Goal: Task Accomplishment & Management: Manage account settings

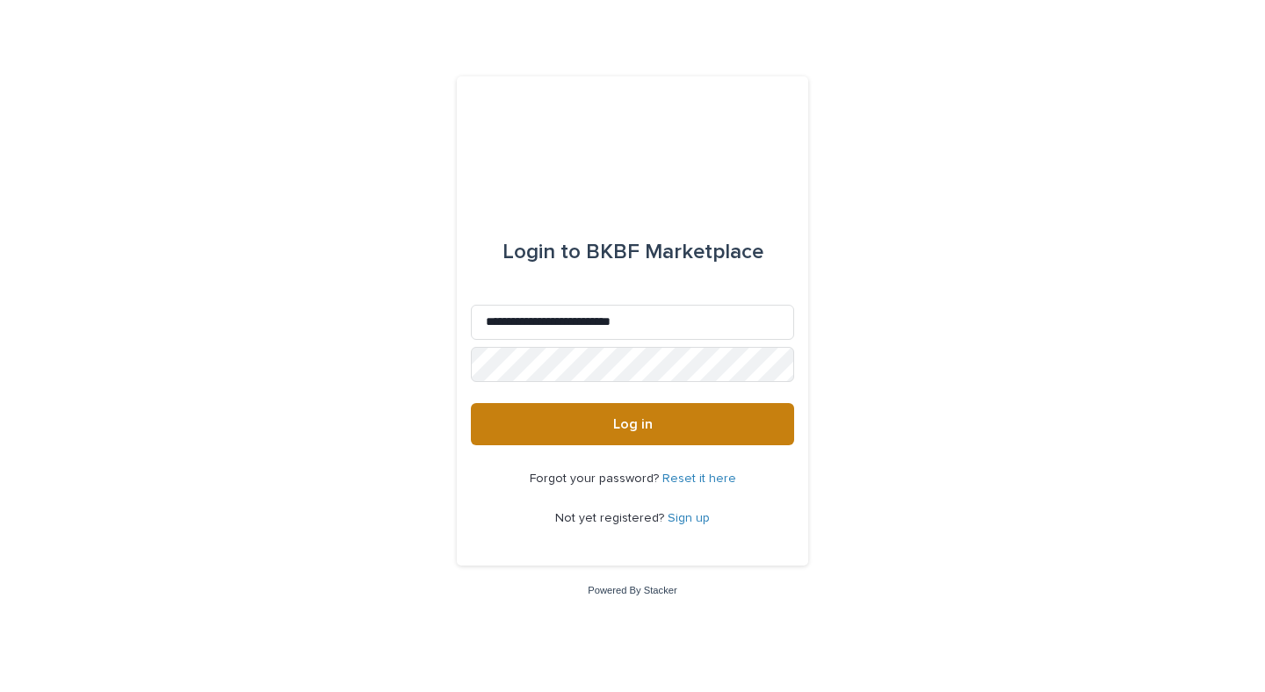
click at [710, 439] on button "Log in" at bounding box center [632, 424] width 323 height 42
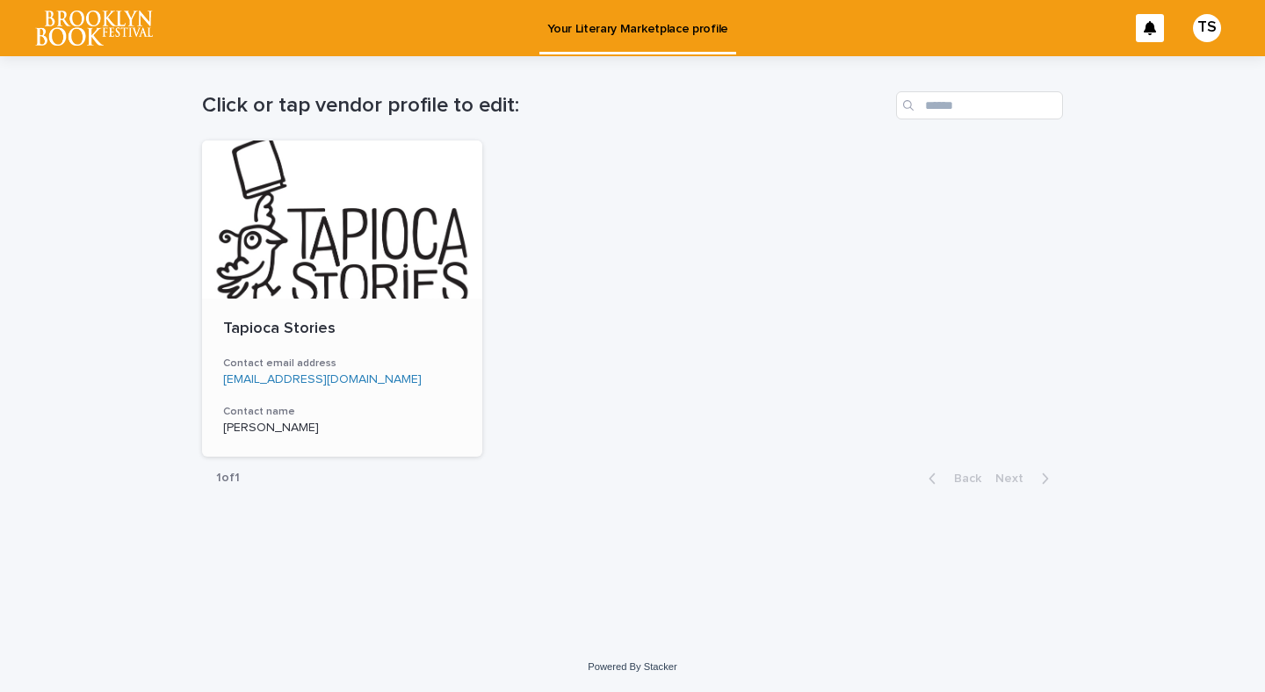
click at [394, 417] on div "[PERSON_NAME]" at bounding box center [342, 426] width 238 height 18
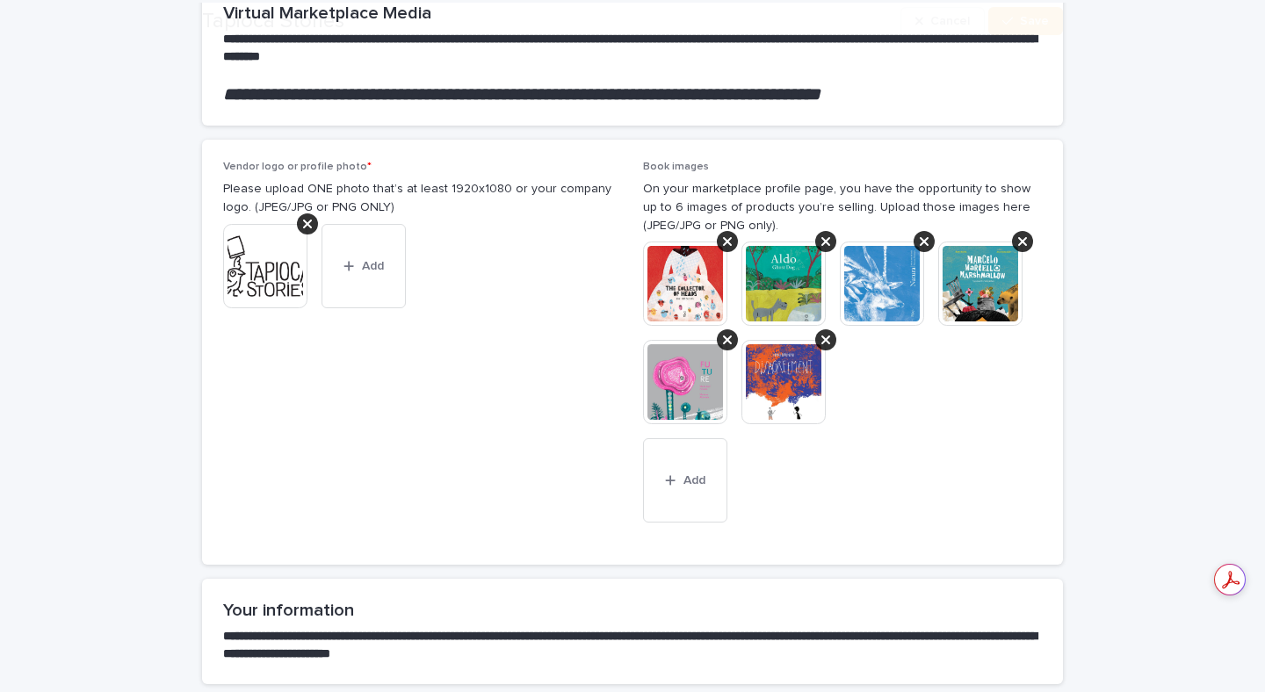
scroll to position [234, 0]
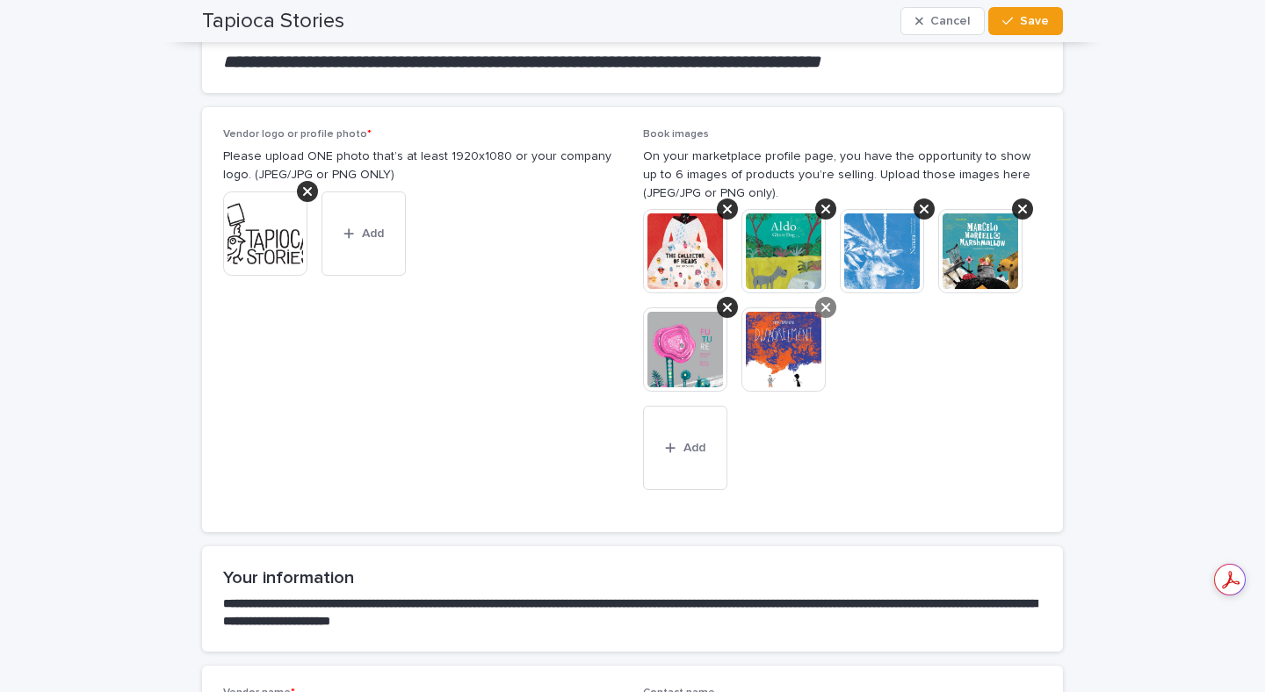
click at [829, 309] on icon at bounding box center [826, 307] width 9 height 14
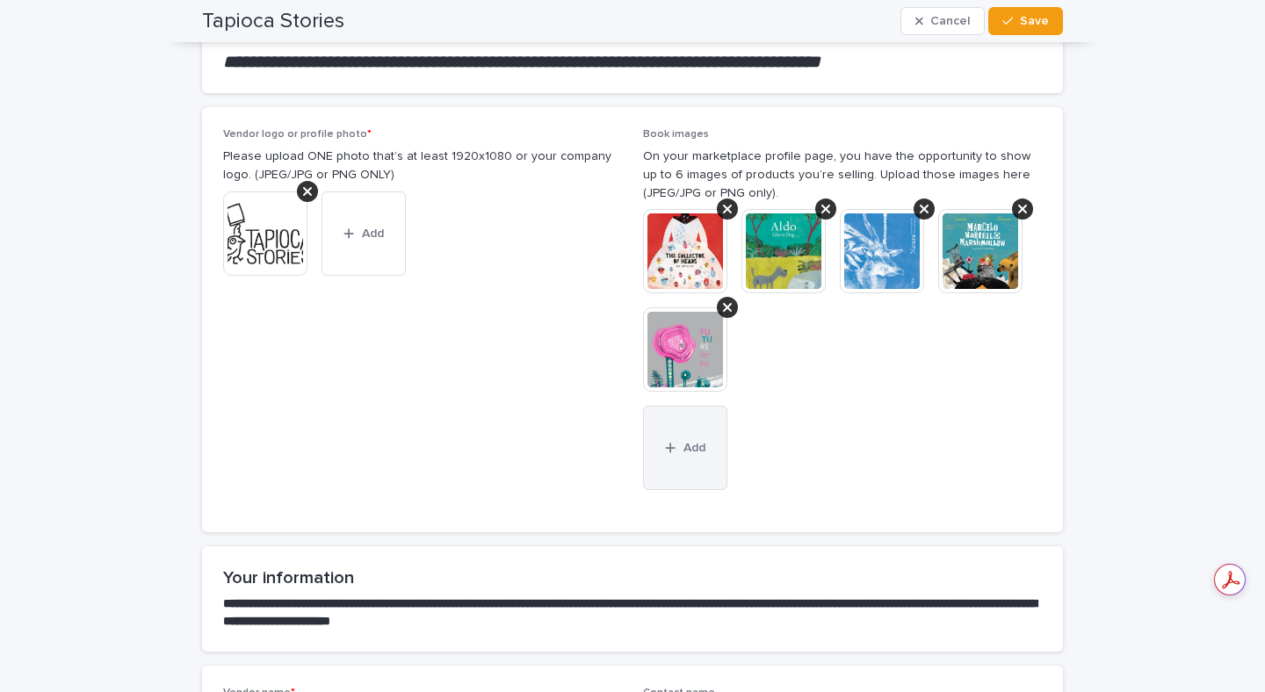
click at [675, 454] on icon "button" at bounding box center [670, 448] width 11 height 12
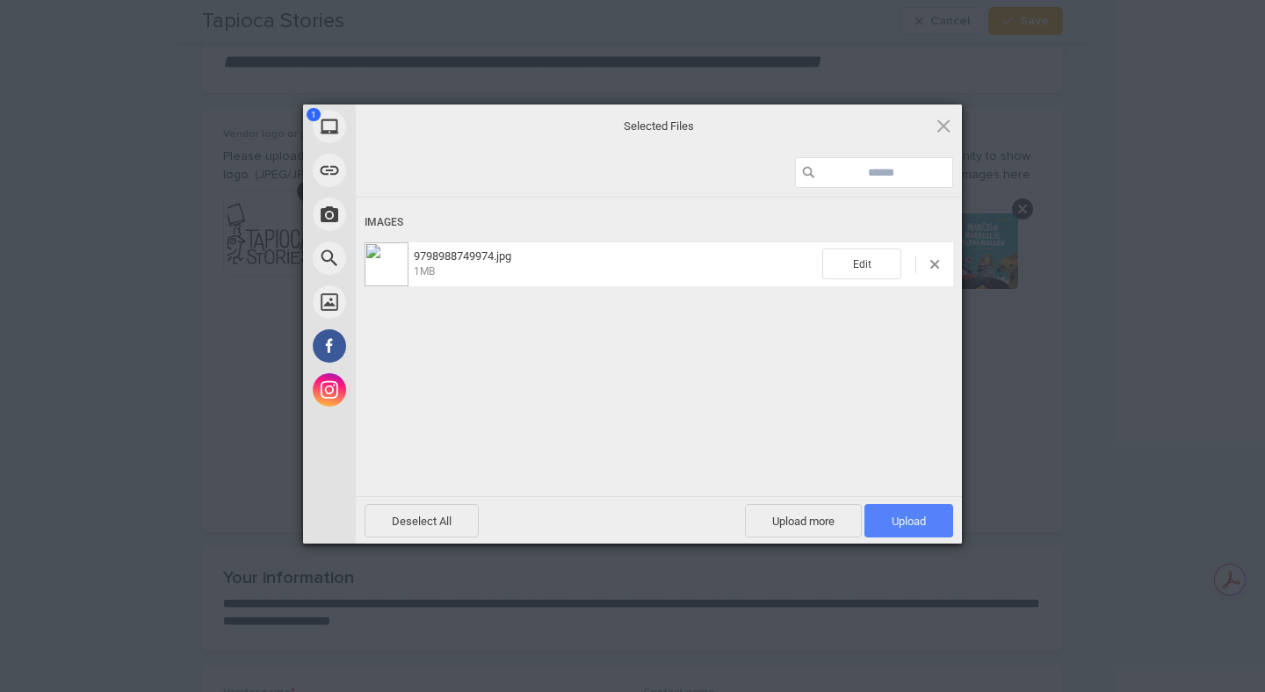
click at [916, 513] on span "Upload 1" at bounding box center [909, 520] width 89 height 33
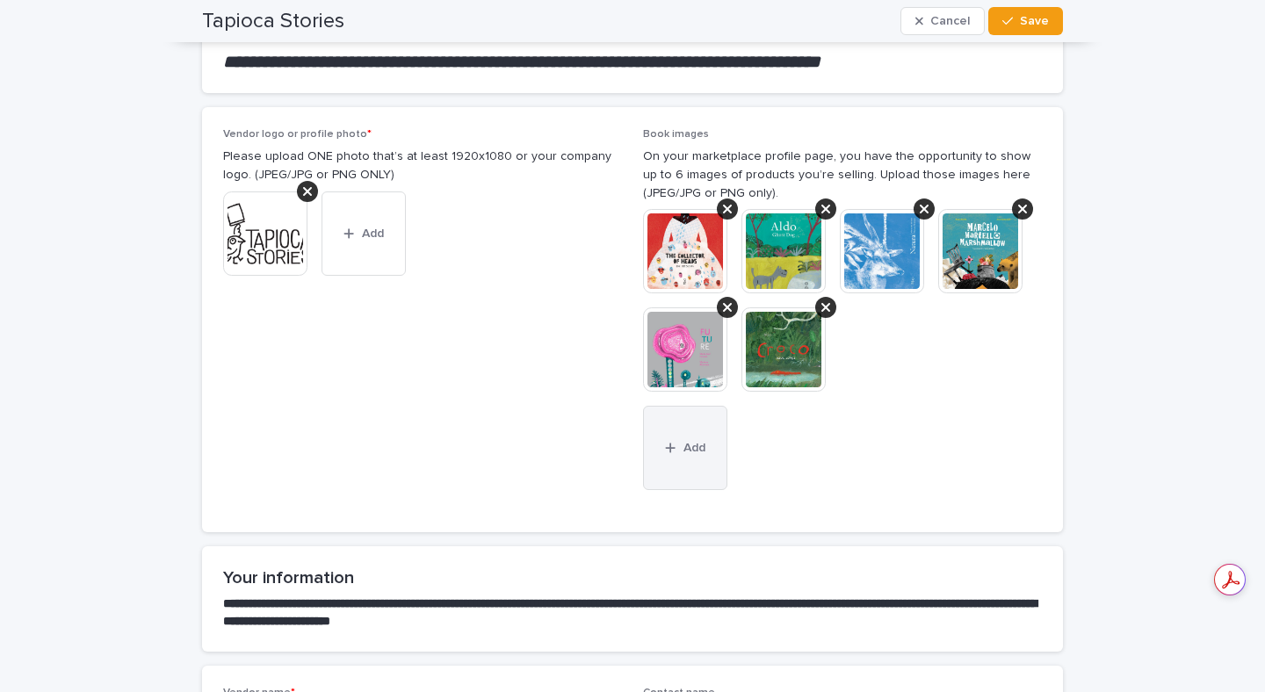
click at [706, 447] on button "Add" at bounding box center [685, 448] width 84 height 84
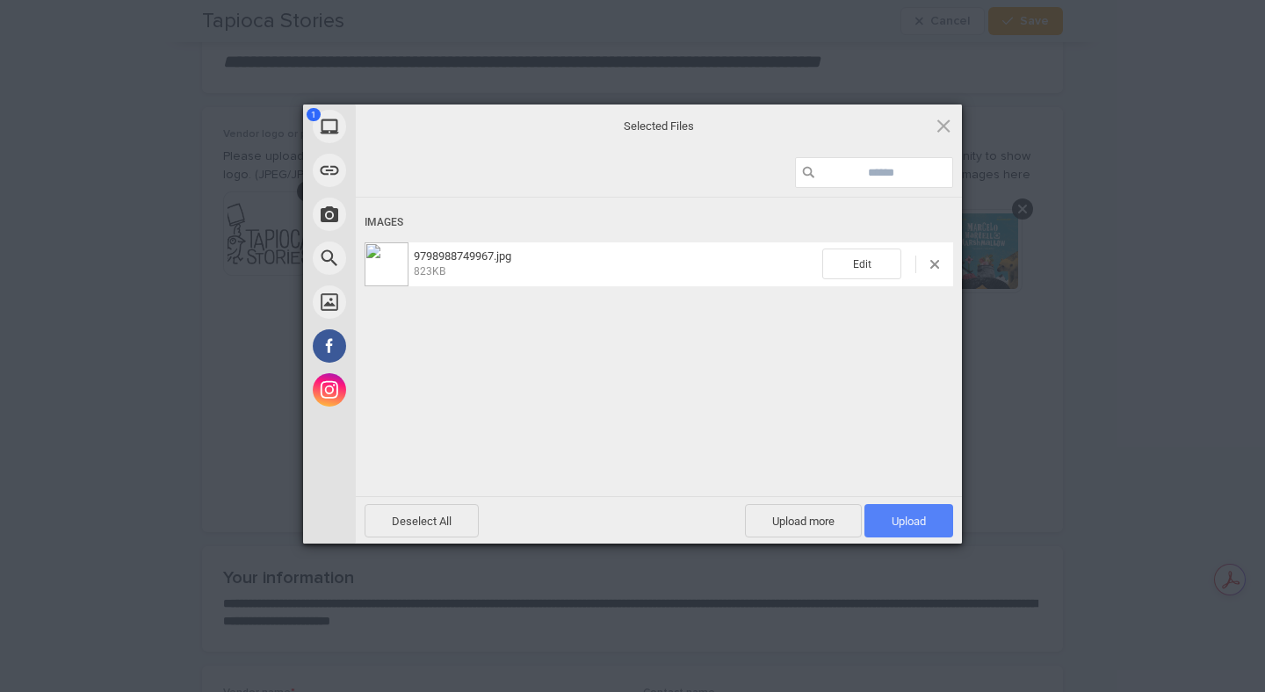
click at [912, 525] on span "Upload 1" at bounding box center [909, 521] width 34 height 13
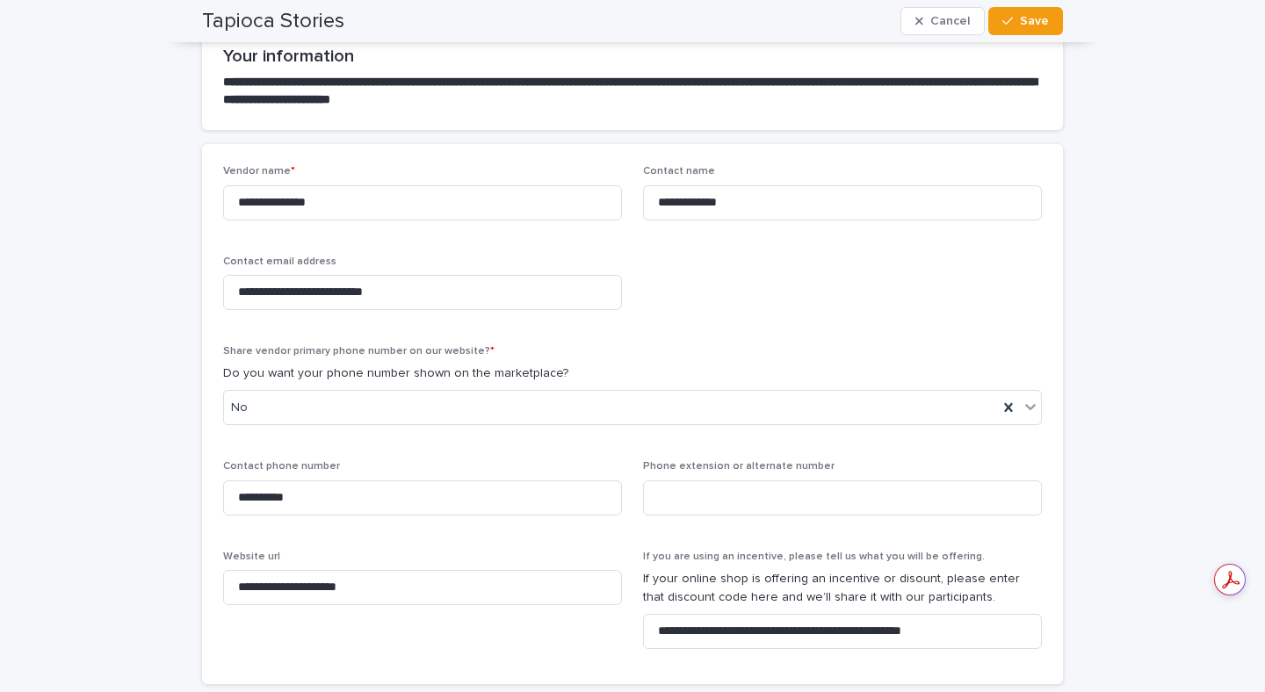
scroll to position [764, 0]
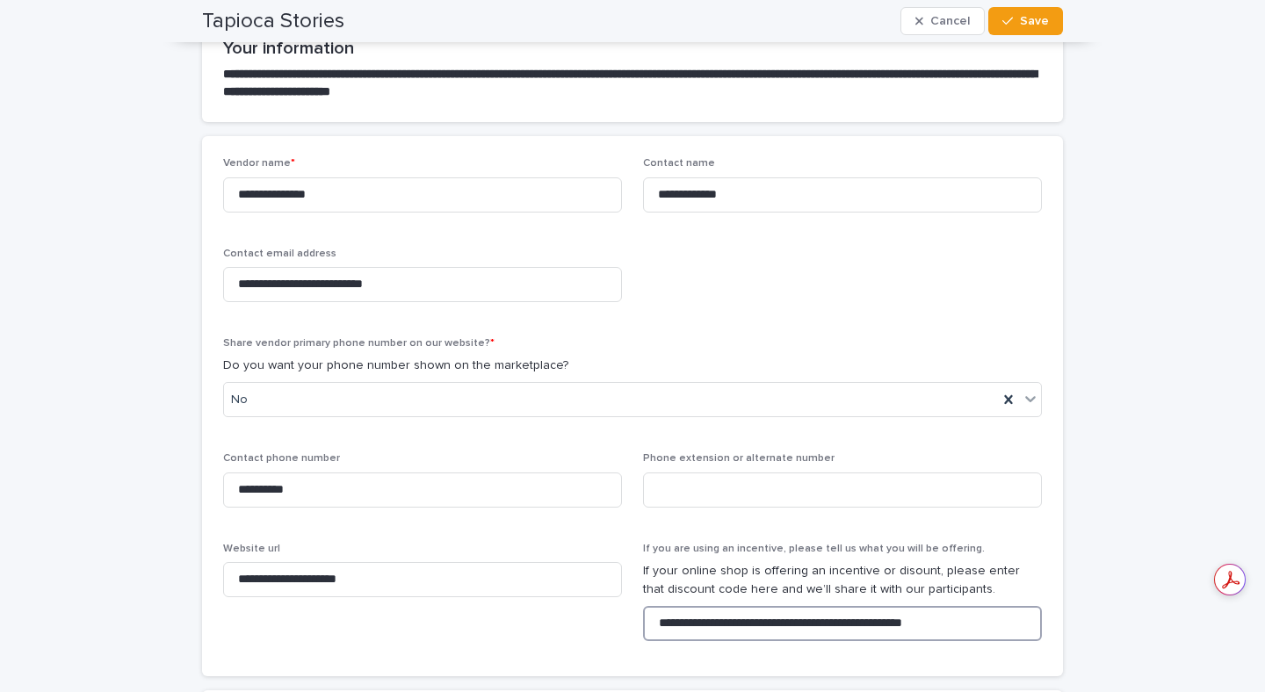
click at [809, 619] on input "**********" at bounding box center [842, 623] width 399 height 35
type input "**********"
click at [361, 487] on input "**********" at bounding box center [422, 490] width 399 height 35
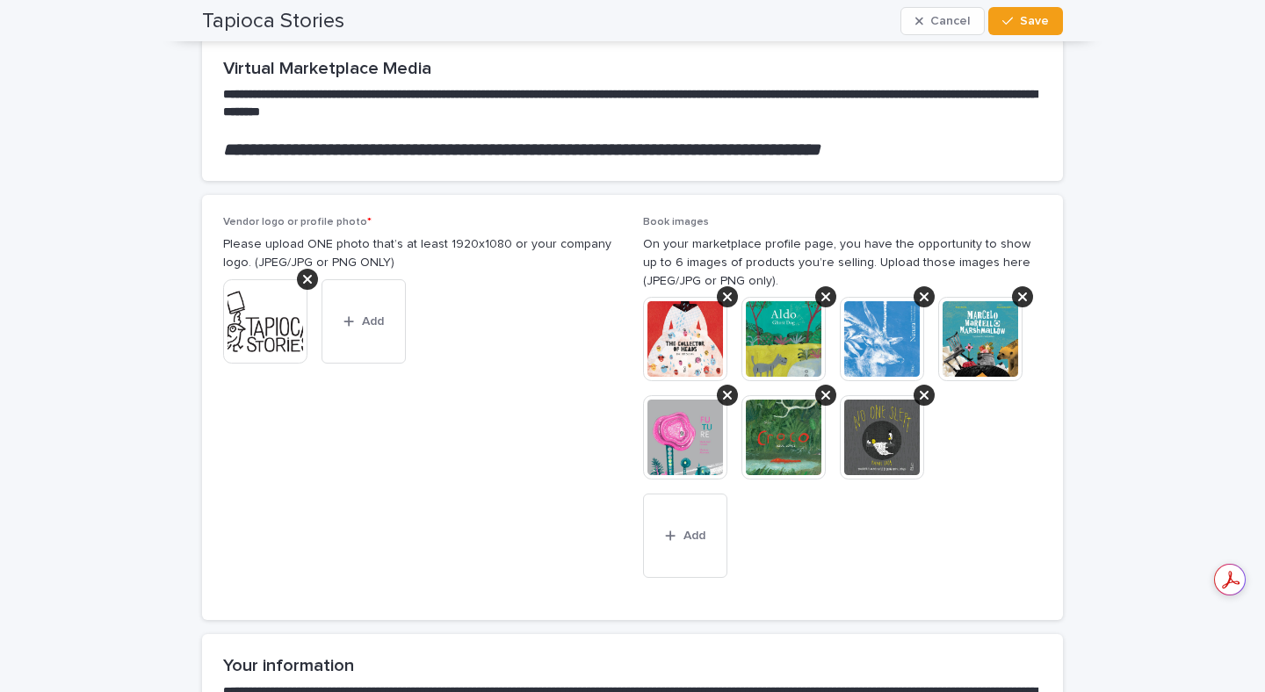
scroll to position [121, 0]
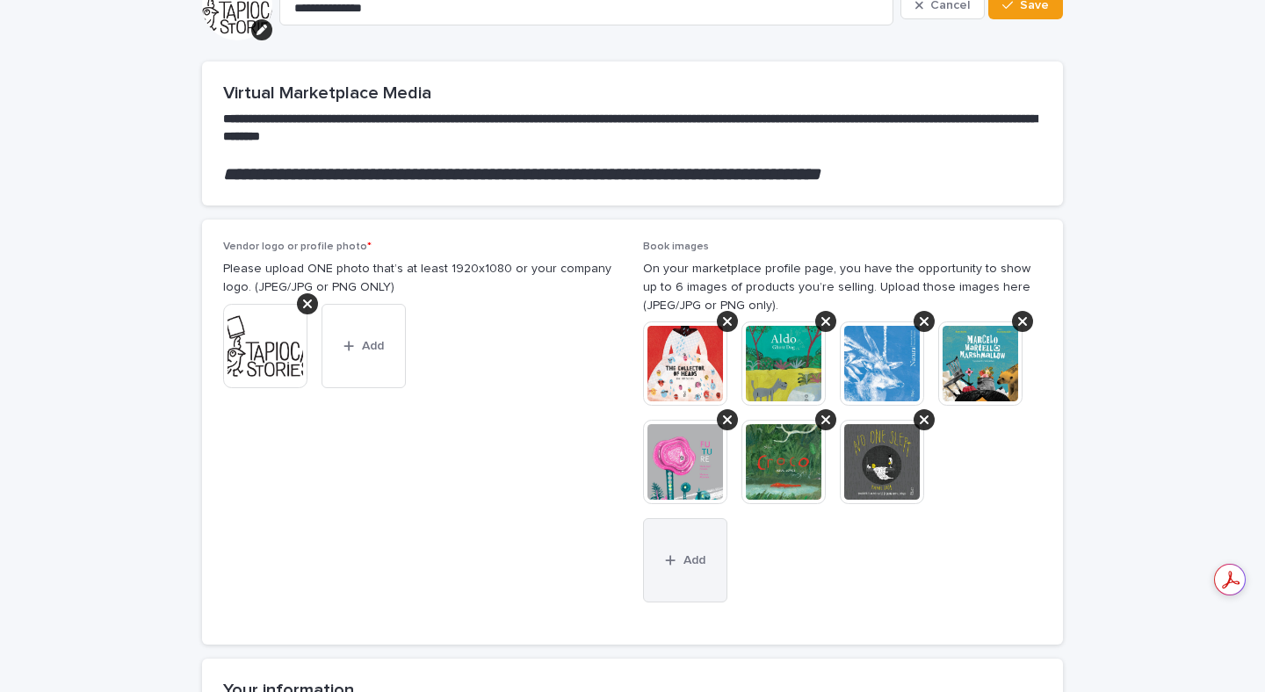
click at [684, 561] on span "Add" at bounding box center [695, 560] width 22 height 12
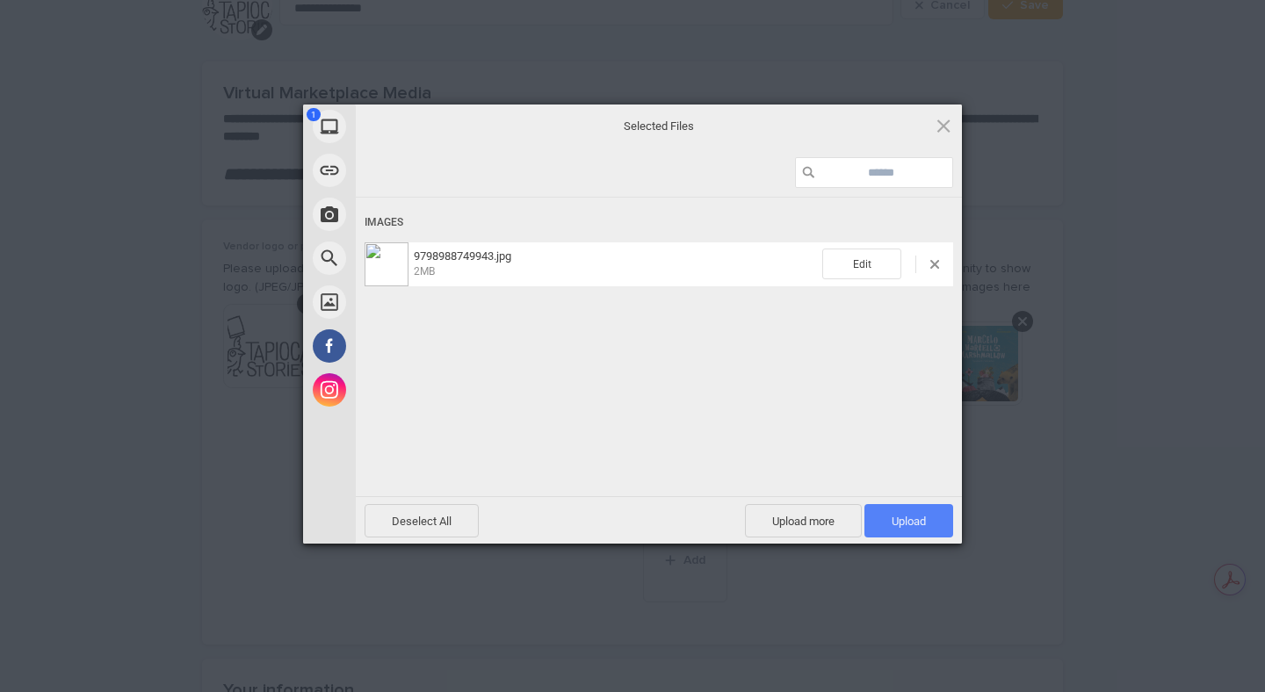
click at [916, 523] on span "Upload 1" at bounding box center [909, 521] width 34 height 13
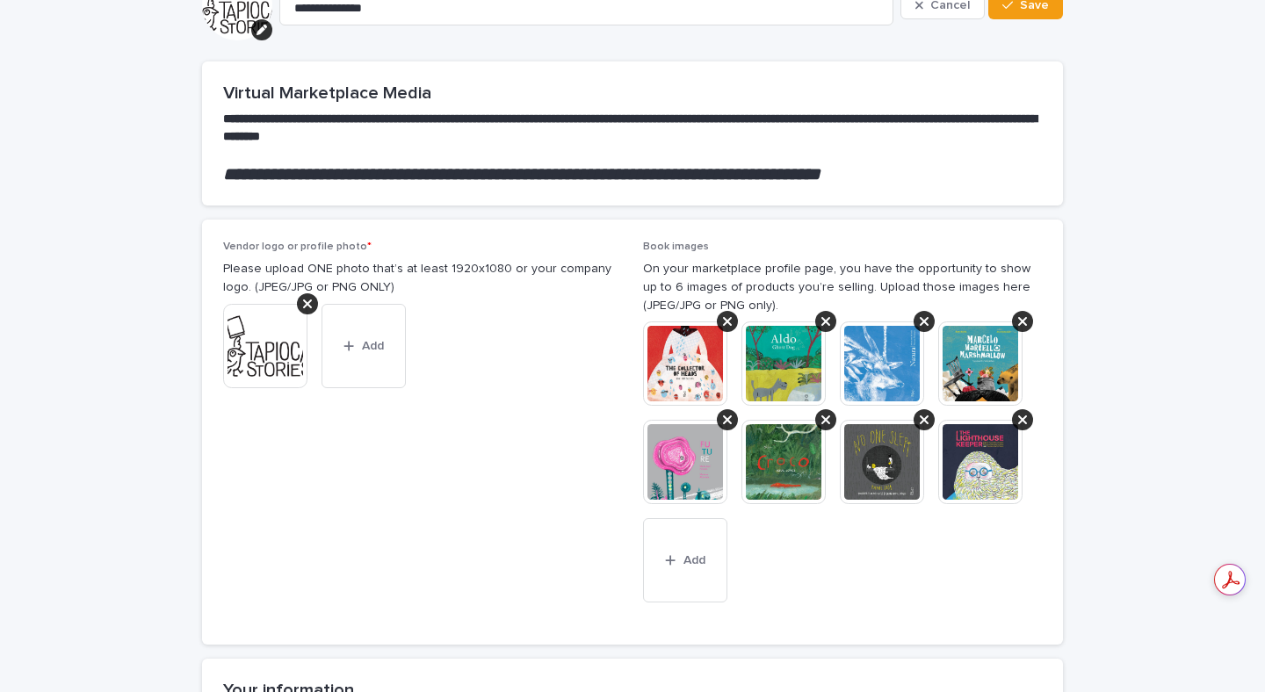
drag, startPoint x: 974, startPoint y: 466, endPoint x: 680, endPoint y: 355, distance: 313.7
click at [922, 326] on icon at bounding box center [924, 322] width 9 height 14
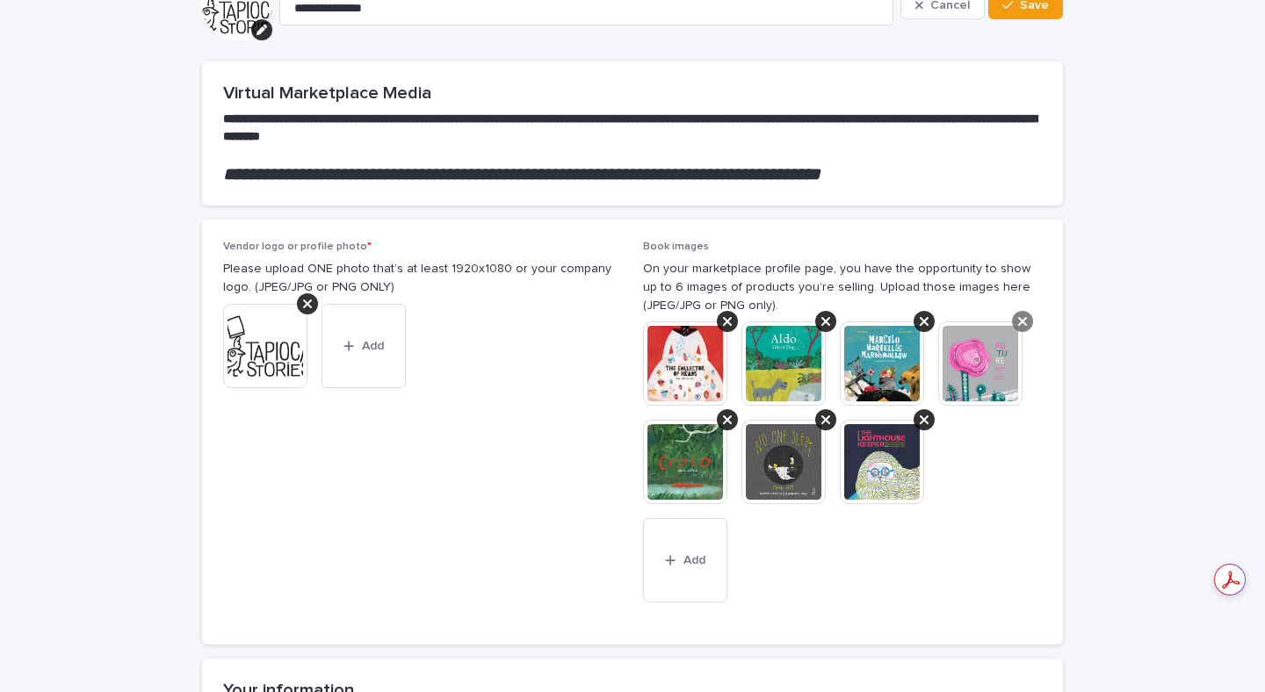
click at [1029, 323] on div at bounding box center [1022, 321] width 21 height 21
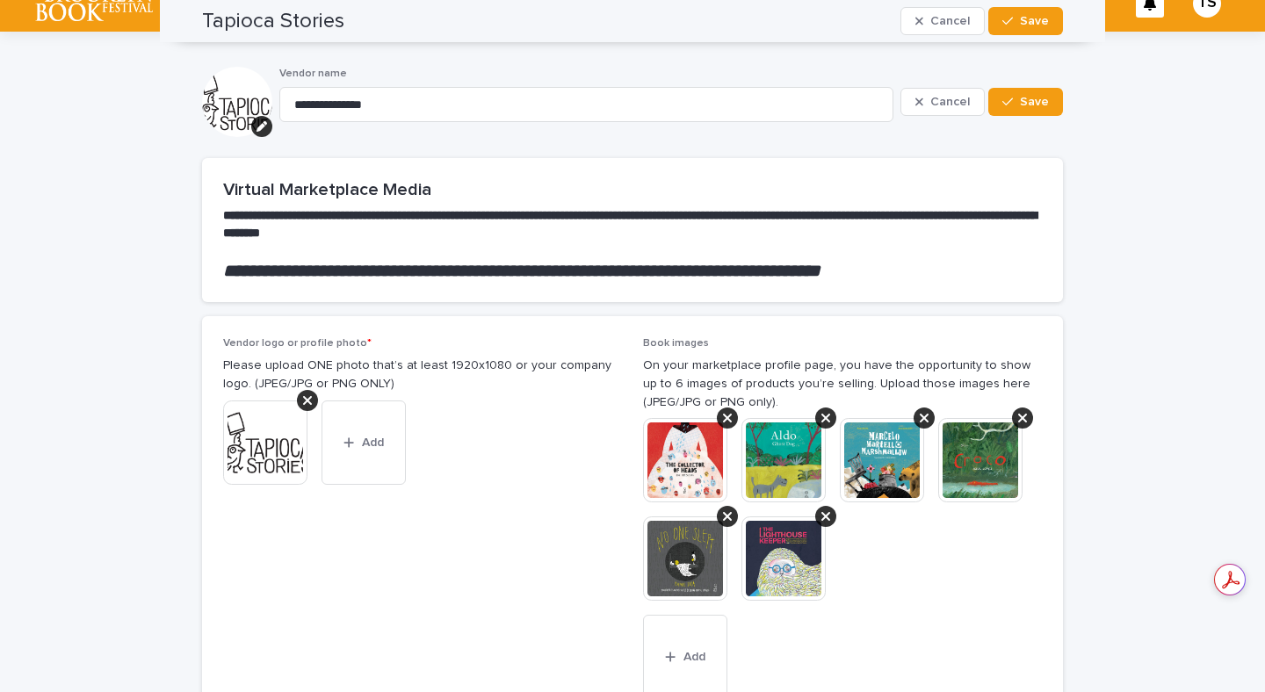
scroll to position [0, 0]
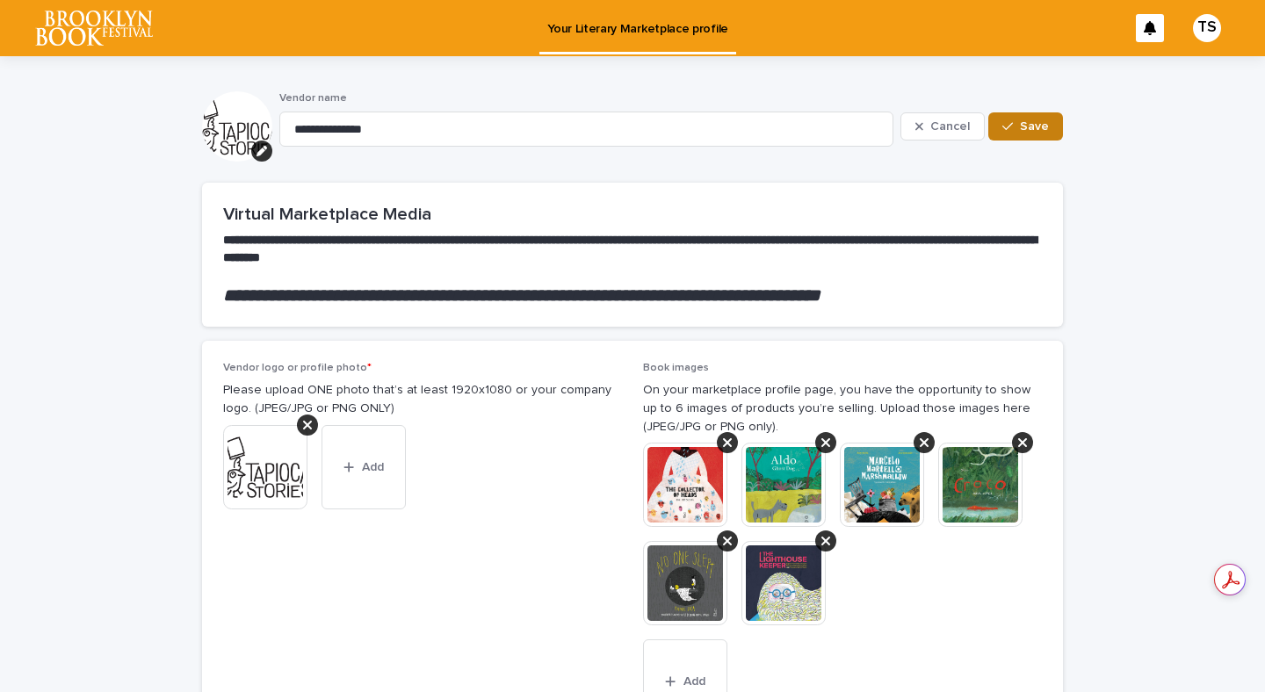
click at [1027, 120] on span "Save" at bounding box center [1034, 126] width 29 height 12
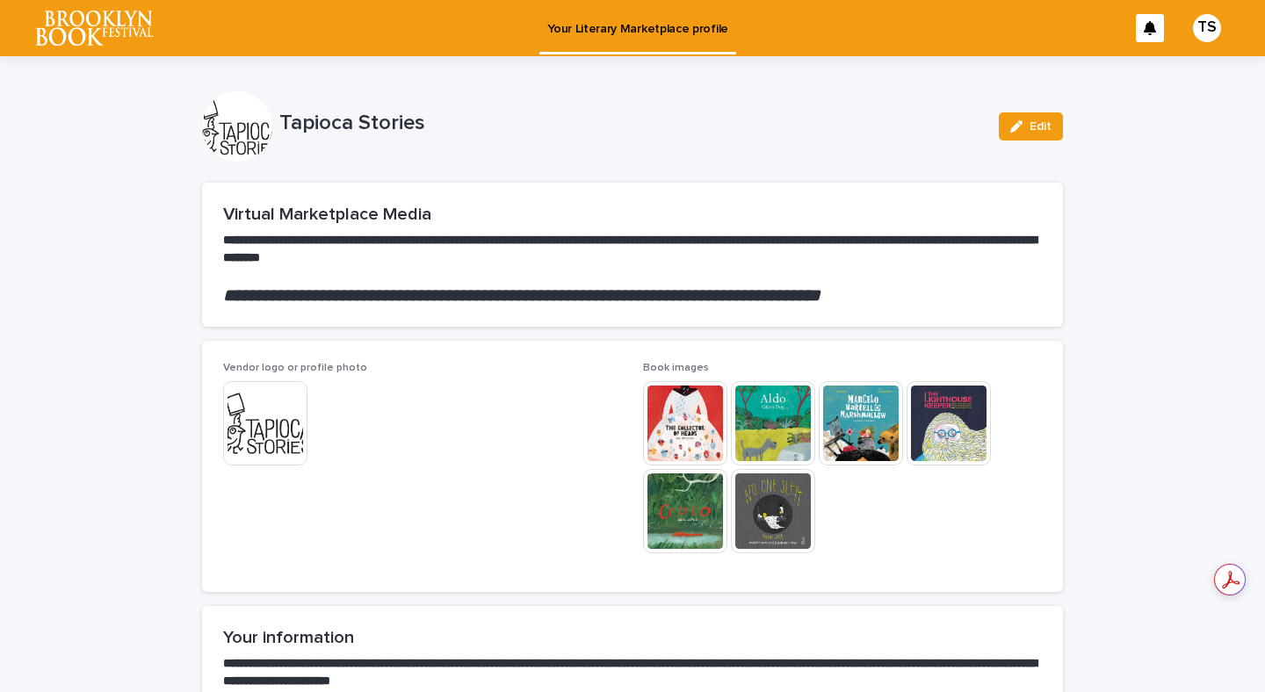
click at [680, 431] on img at bounding box center [685, 423] width 84 height 84
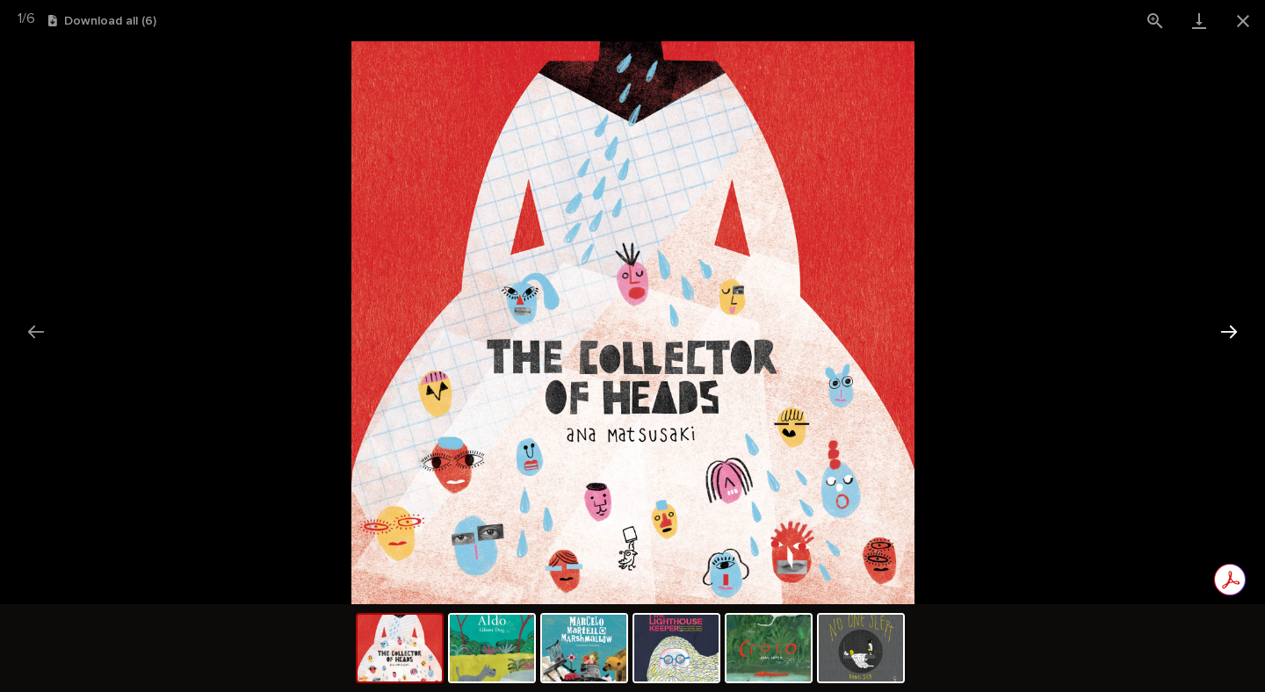
click at [1231, 338] on button "Next slide" at bounding box center [1229, 332] width 37 height 34
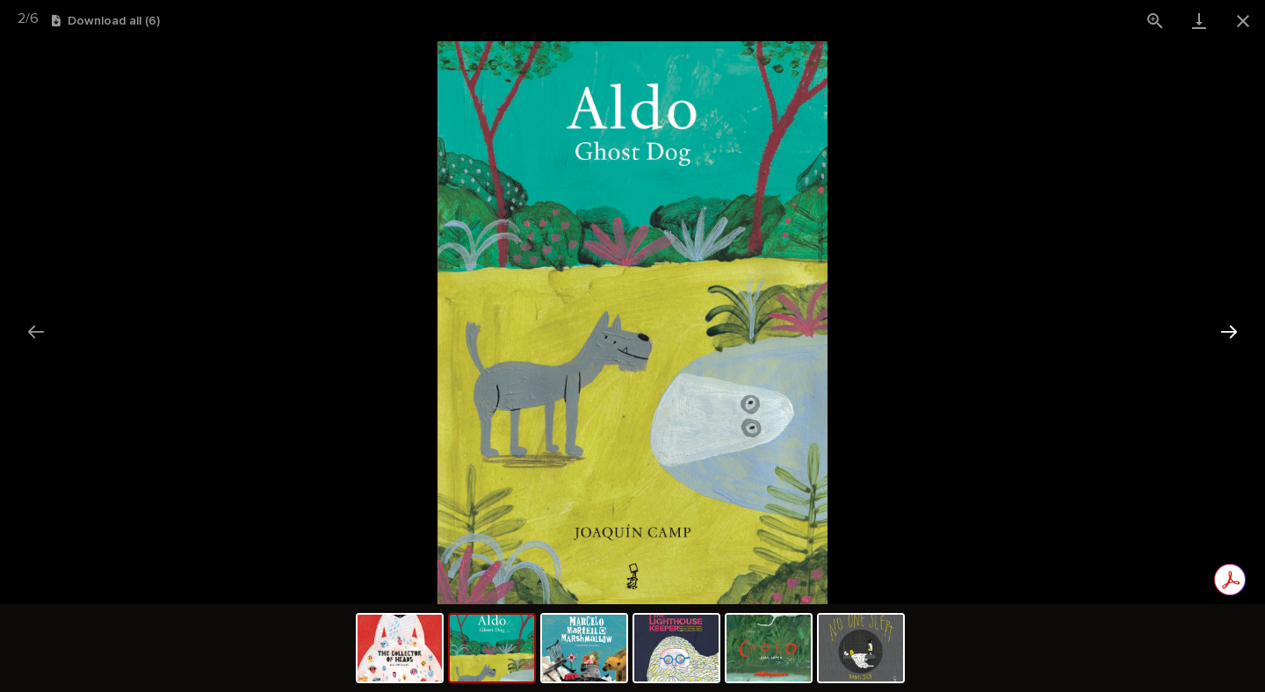
click at [1231, 338] on button "Next slide" at bounding box center [1229, 332] width 37 height 34
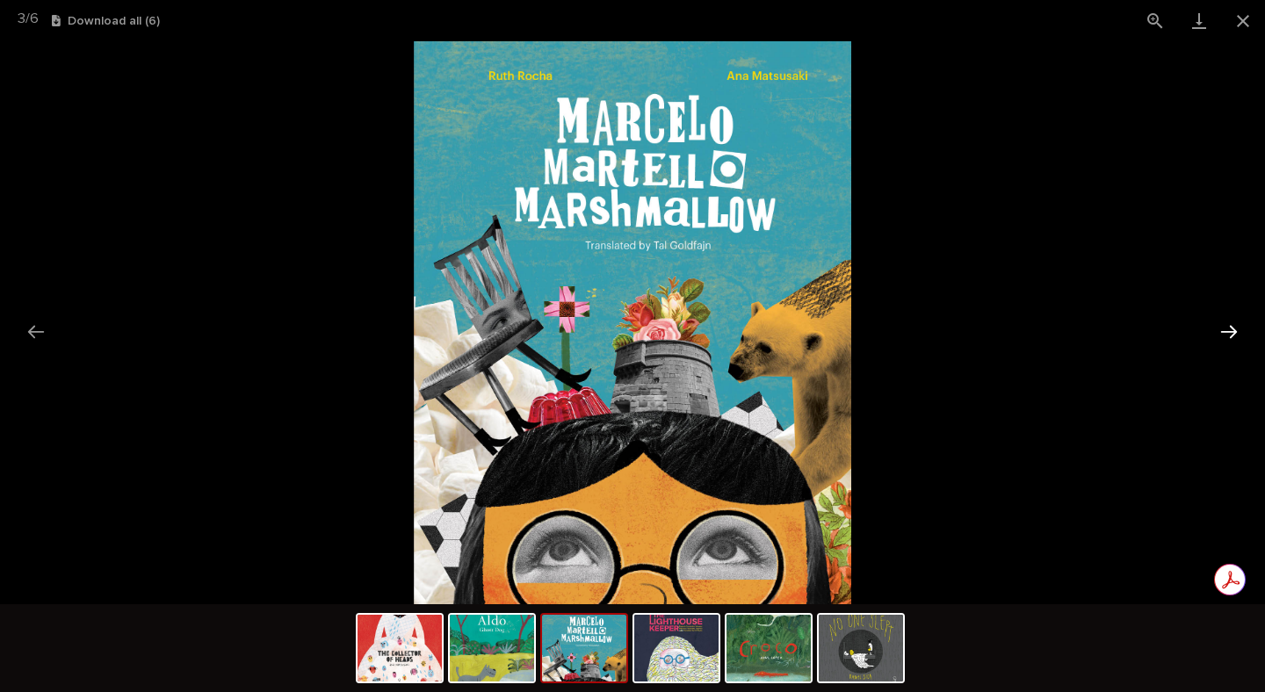
click at [1231, 338] on button "Next slide" at bounding box center [1229, 332] width 37 height 34
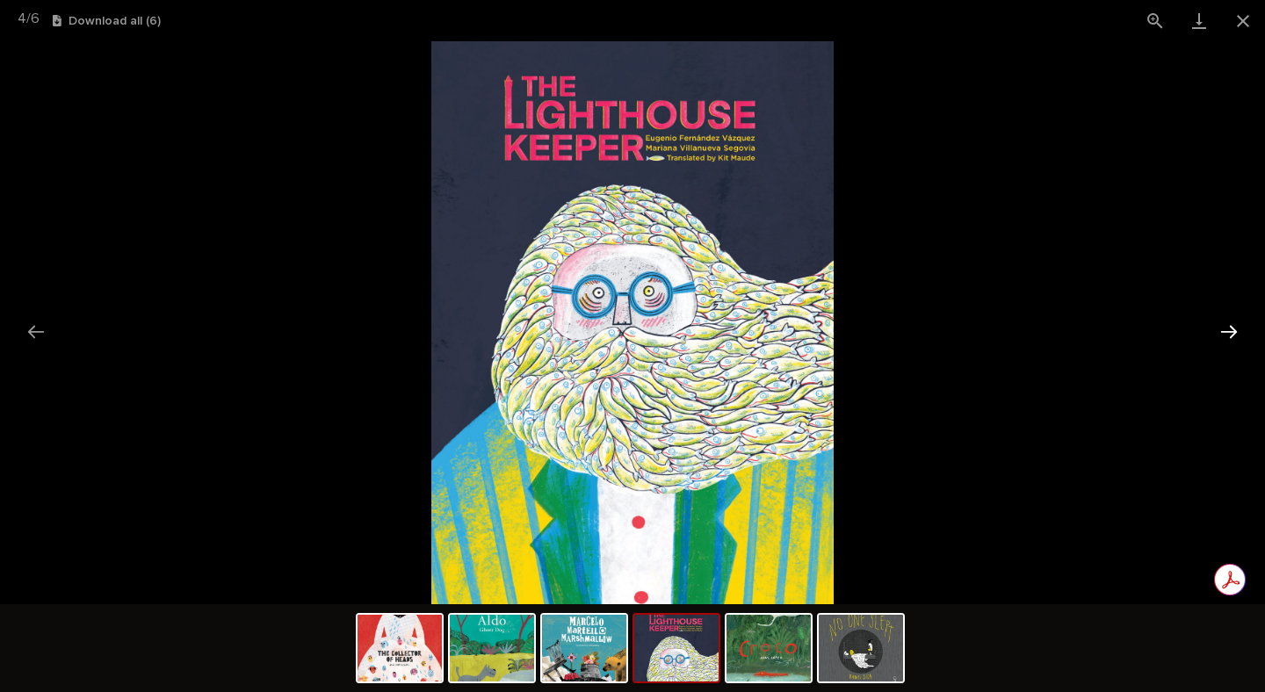
click at [1231, 338] on button "Next slide" at bounding box center [1229, 332] width 37 height 34
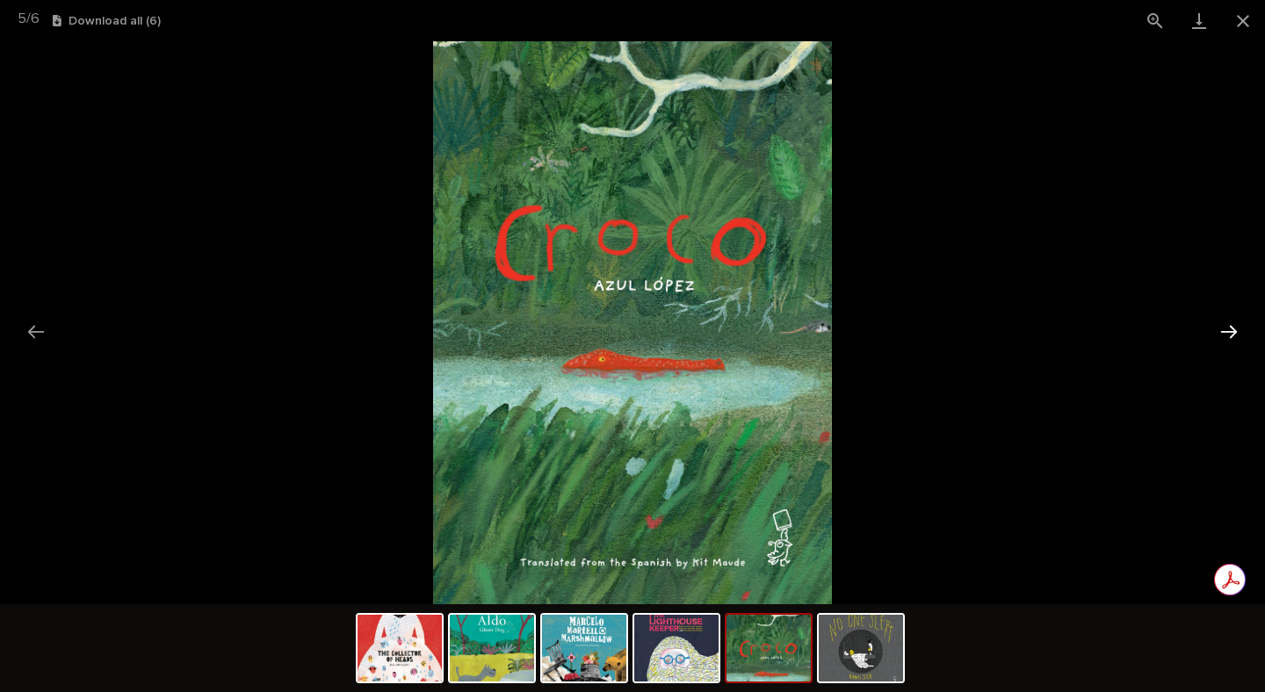
click at [1231, 338] on button "Next slide" at bounding box center [1229, 332] width 37 height 34
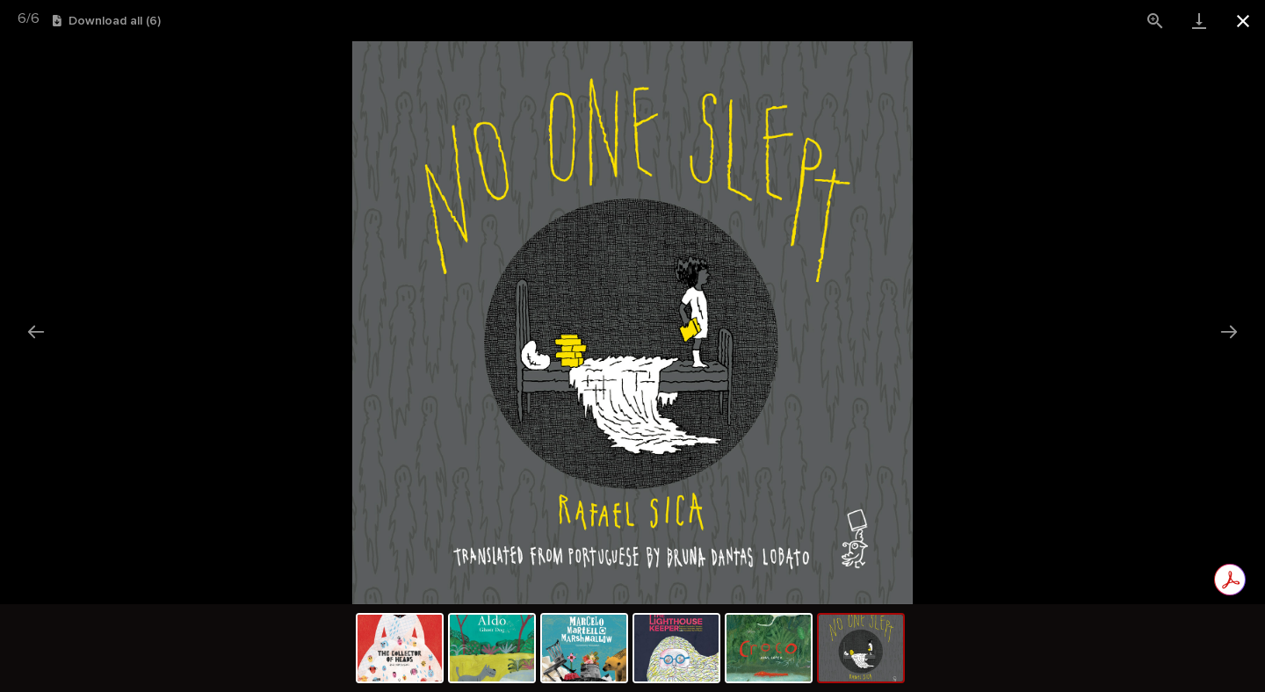
click at [1249, 21] on button "Close gallery" at bounding box center [1243, 20] width 44 height 41
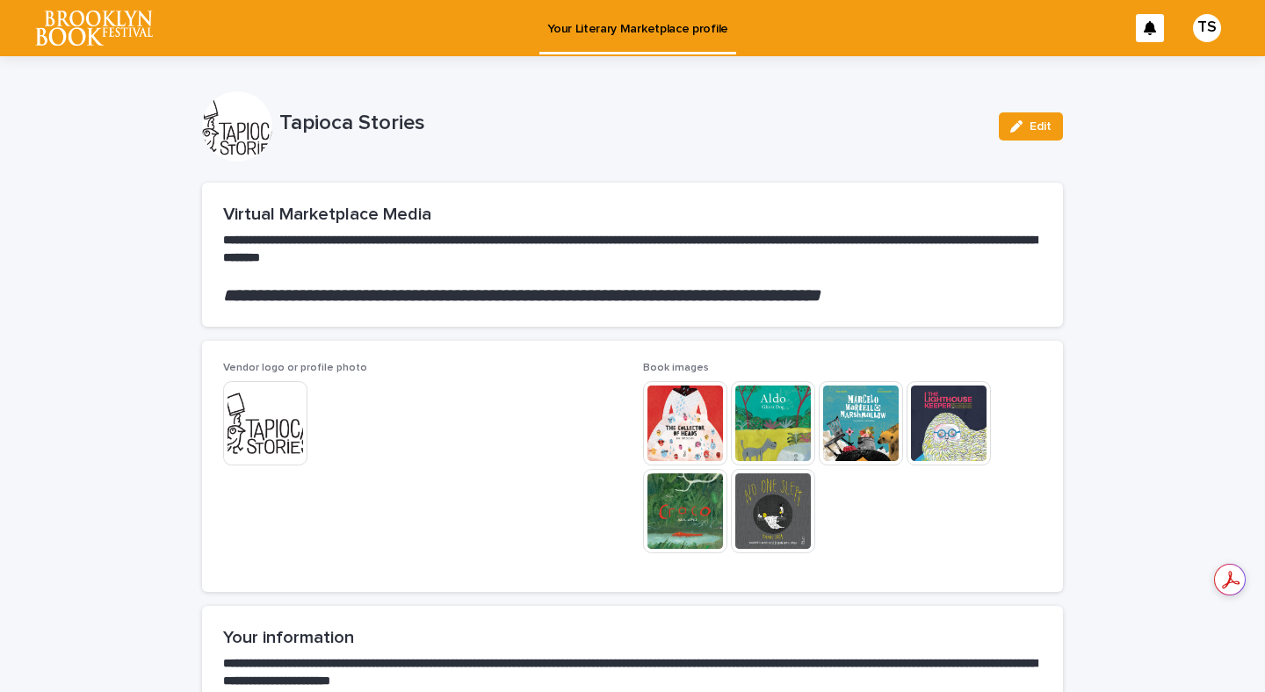
click at [719, 395] on img at bounding box center [685, 423] width 84 height 84
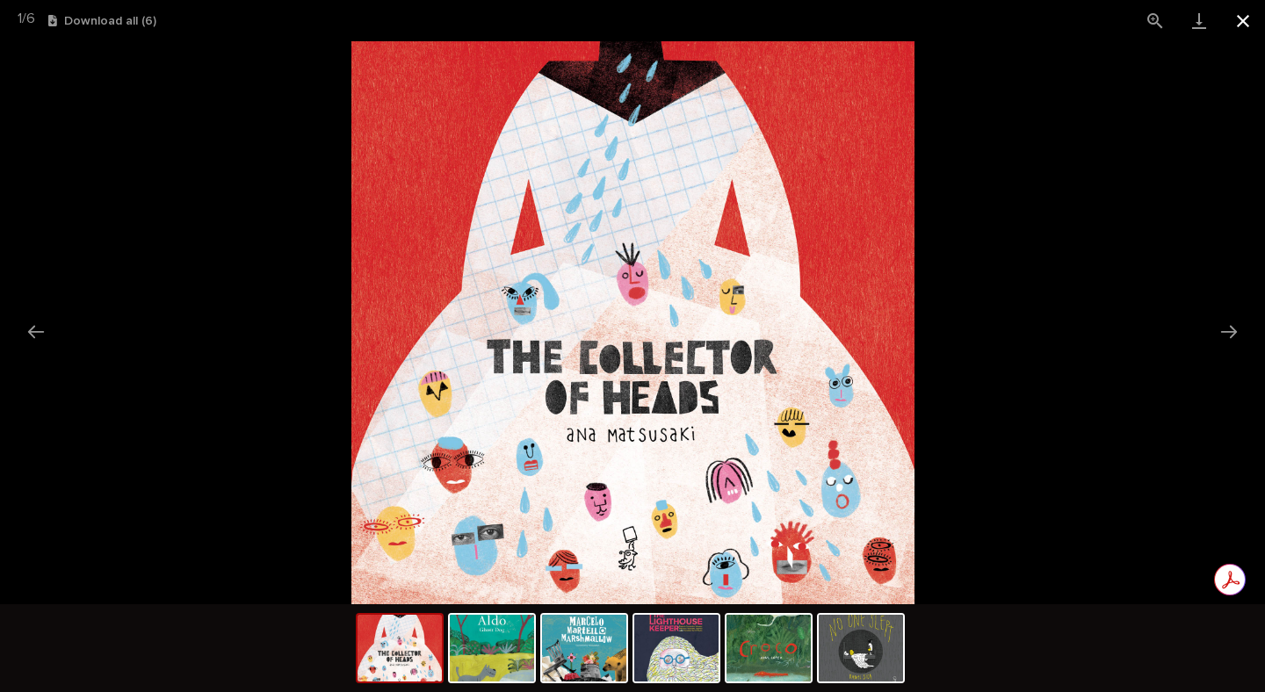
click at [1242, 25] on button "Close gallery" at bounding box center [1243, 20] width 44 height 41
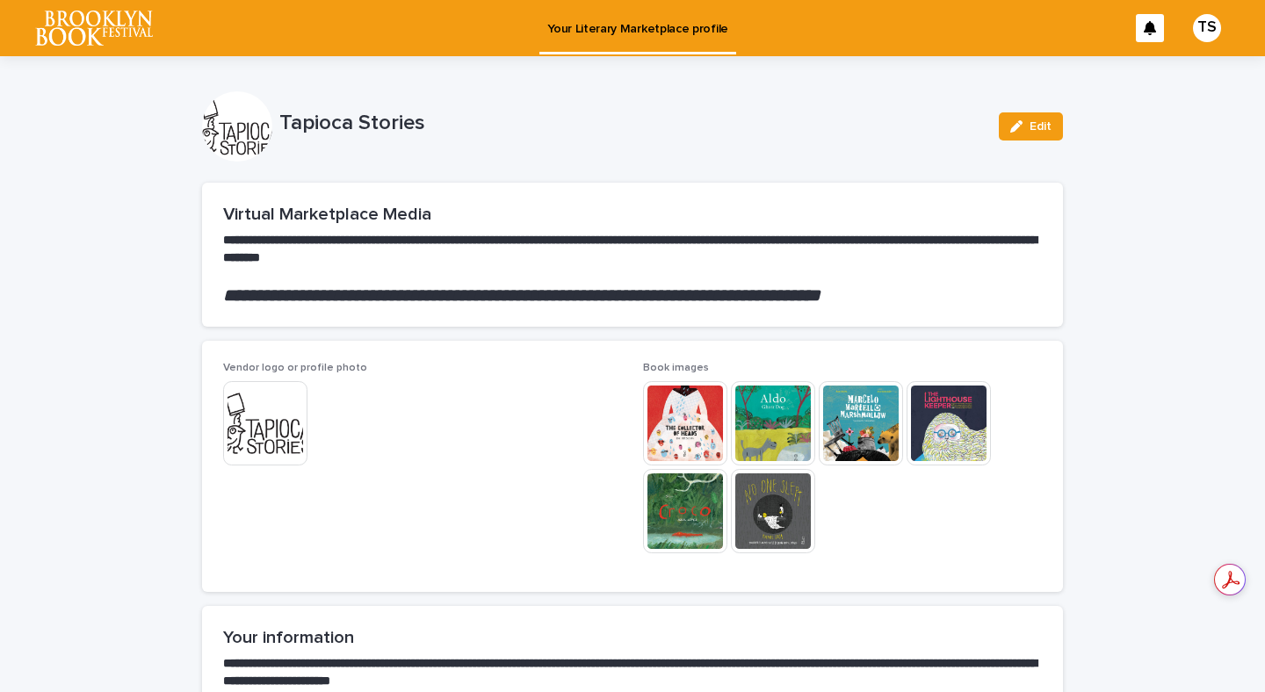
click at [871, 429] on img at bounding box center [861, 423] width 84 height 84
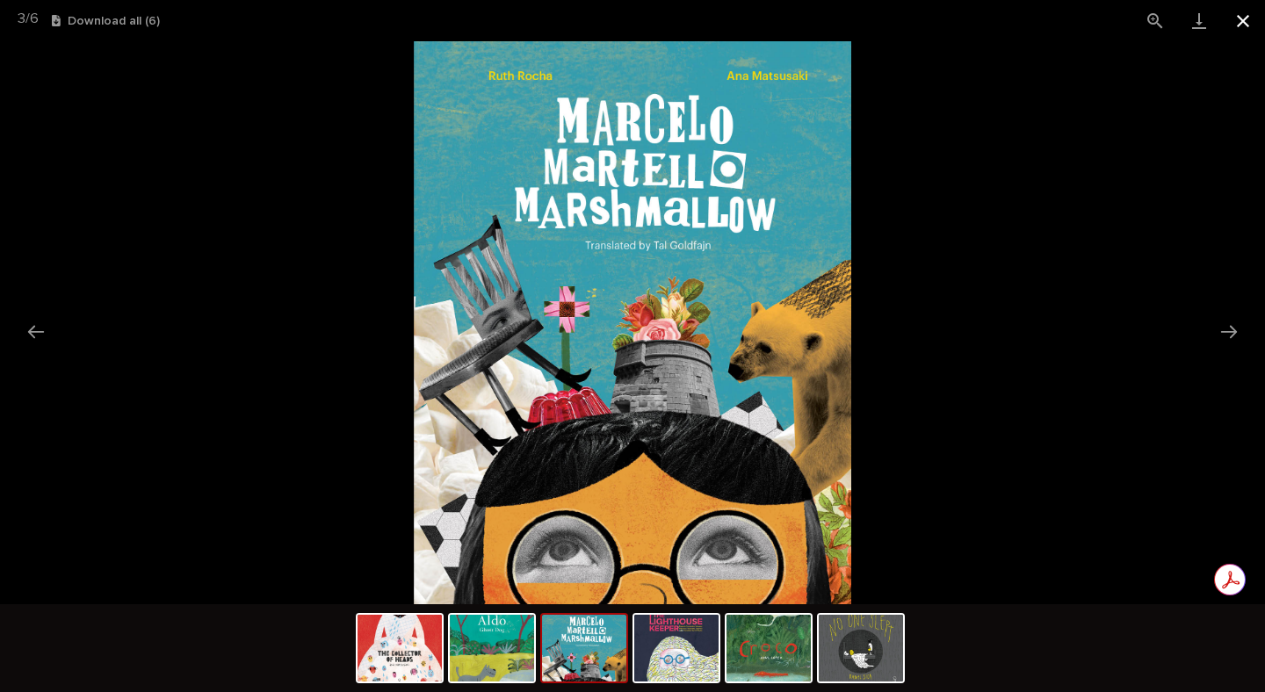
click at [1250, 16] on button "Close gallery" at bounding box center [1243, 20] width 44 height 41
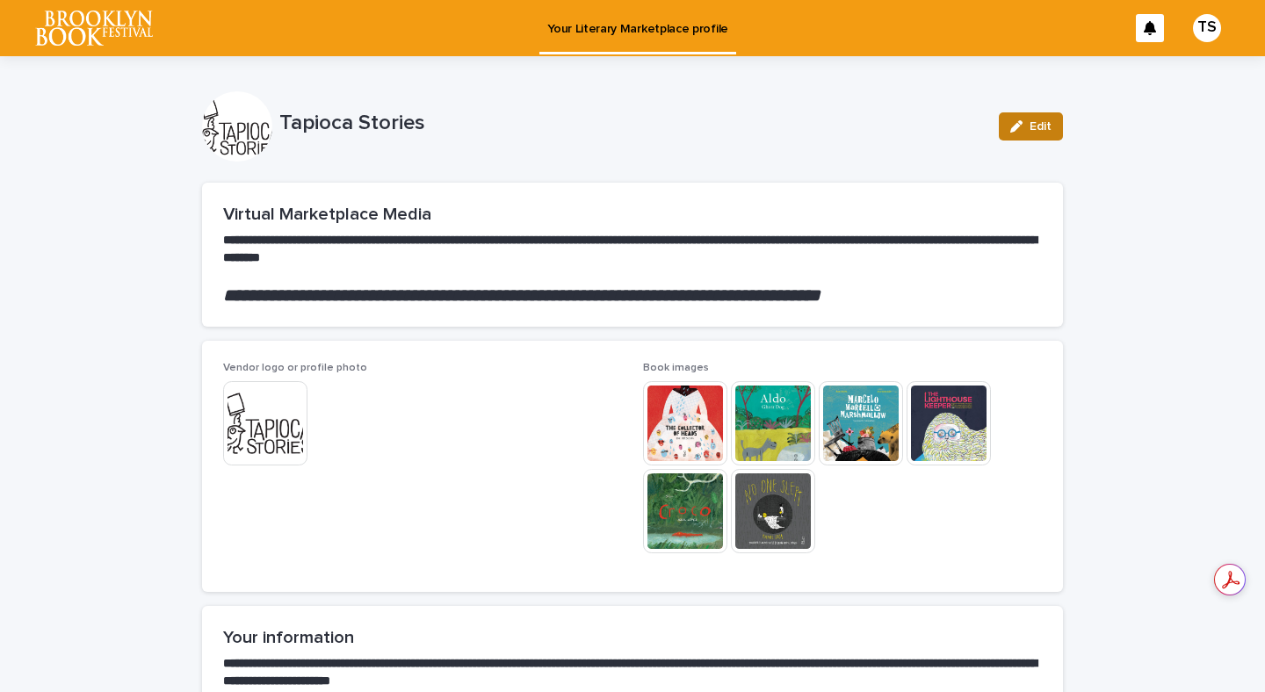
click at [1026, 134] on button "Edit" at bounding box center [1031, 126] width 64 height 28
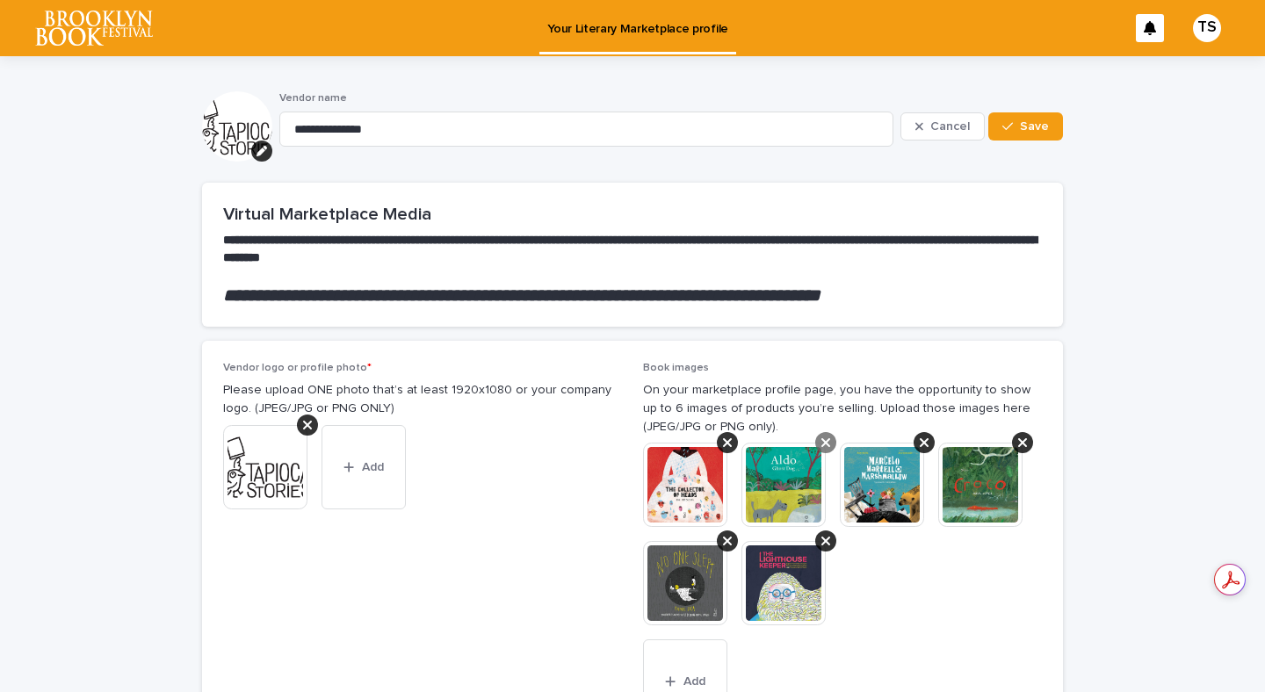
click at [824, 443] on icon at bounding box center [826, 443] width 9 height 14
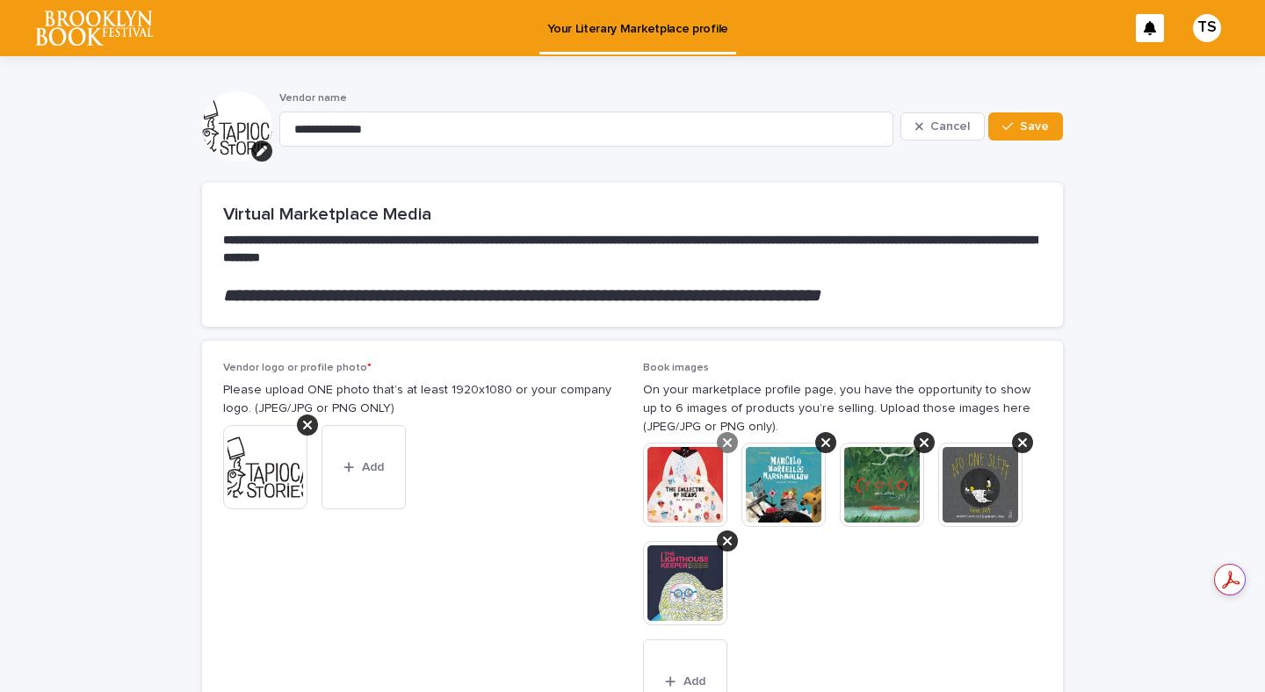
click at [721, 444] on div at bounding box center [727, 442] width 21 height 21
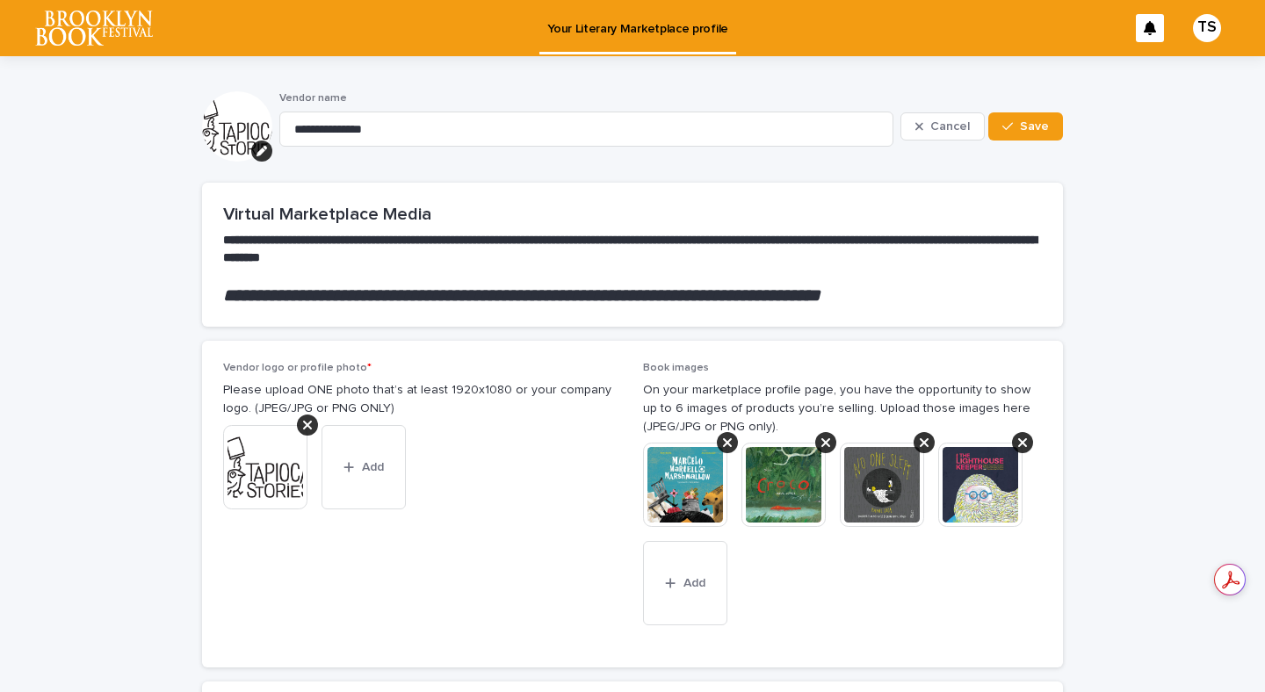
click at [721, 444] on div at bounding box center [727, 442] width 21 height 21
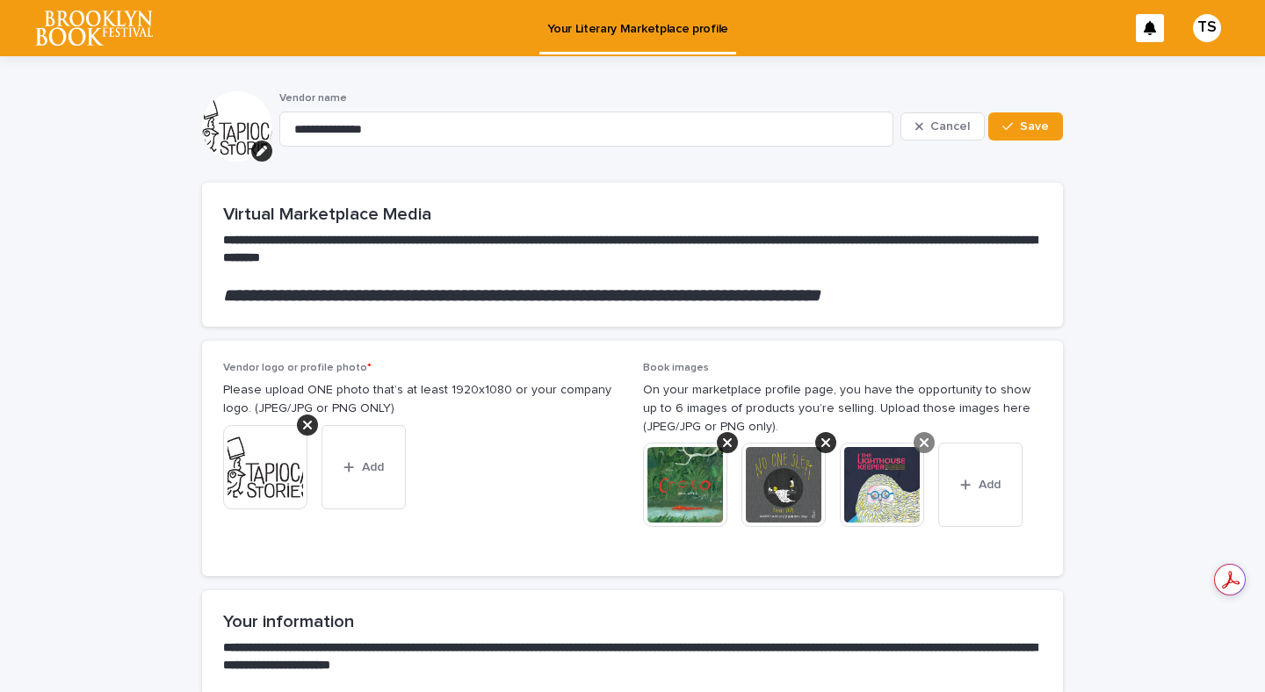
click at [917, 445] on div at bounding box center [924, 442] width 21 height 21
click at [828, 439] on icon at bounding box center [826, 442] width 9 height 9
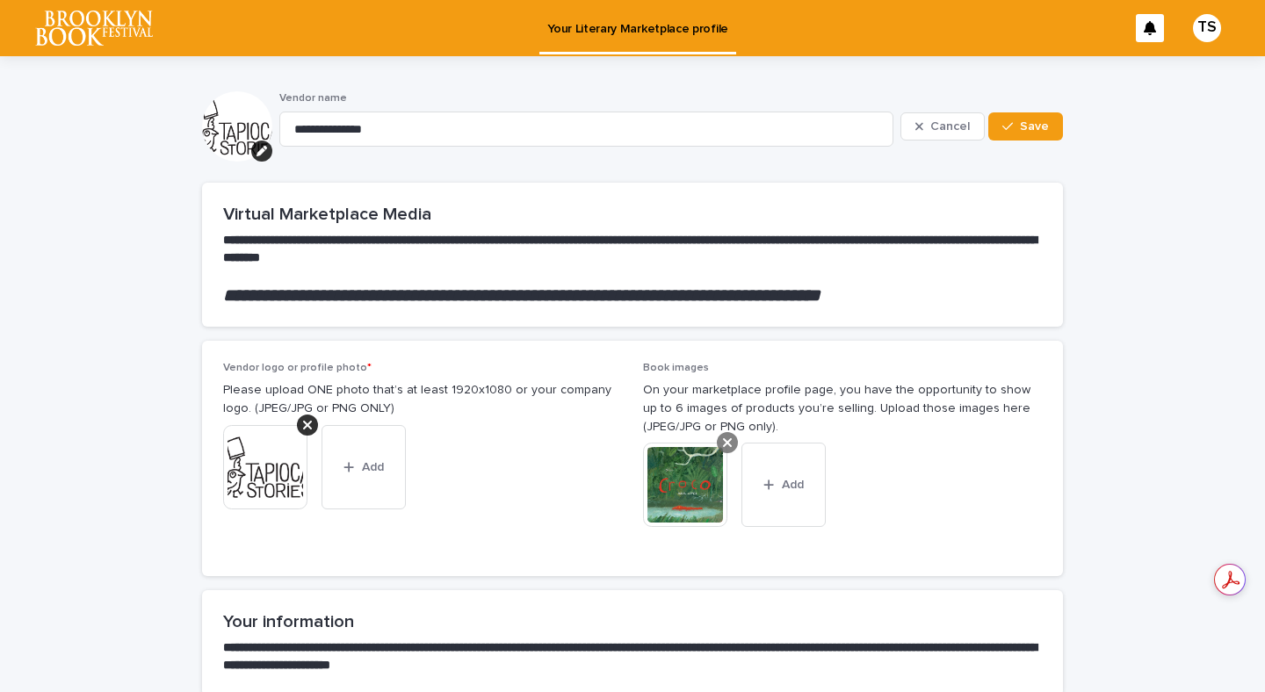
click at [726, 435] on div at bounding box center [727, 442] width 21 height 21
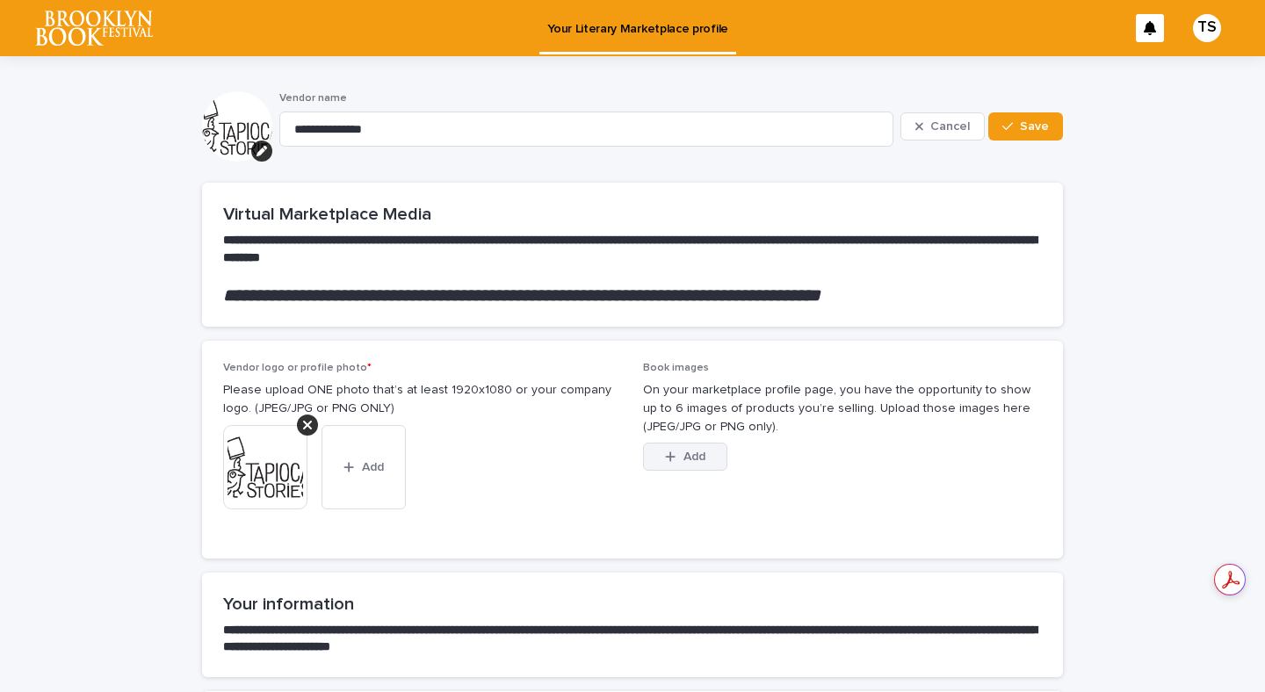
click at [685, 457] on span "Add" at bounding box center [695, 457] width 22 height 12
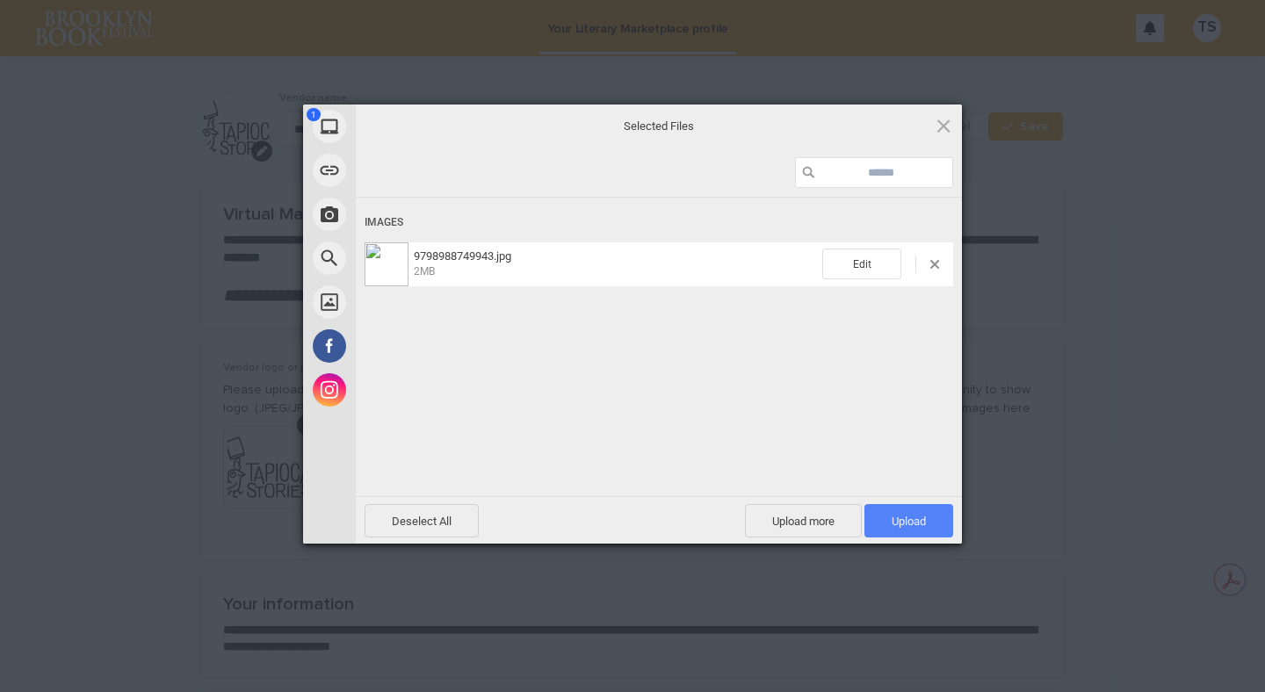
click at [916, 515] on span "Upload 1" at bounding box center [909, 521] width 34 height 13
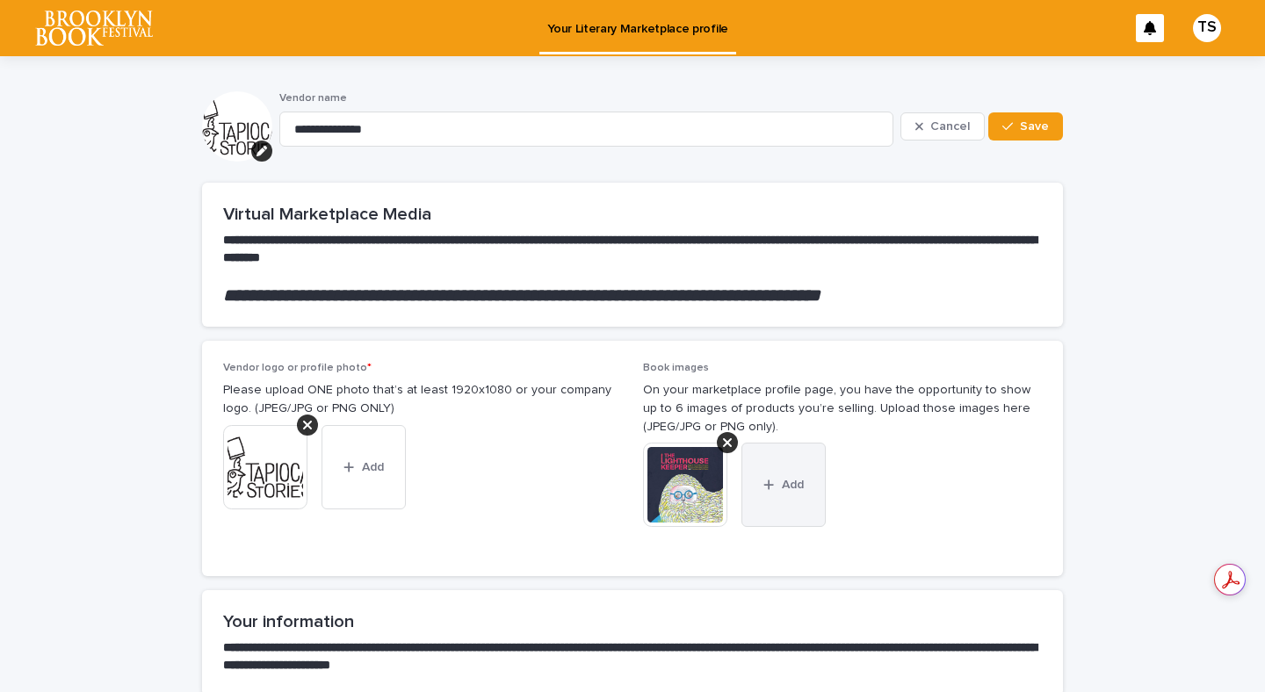
click at [784, 497] on button "Add" at bounding box center [784, 485] width 84 height 84
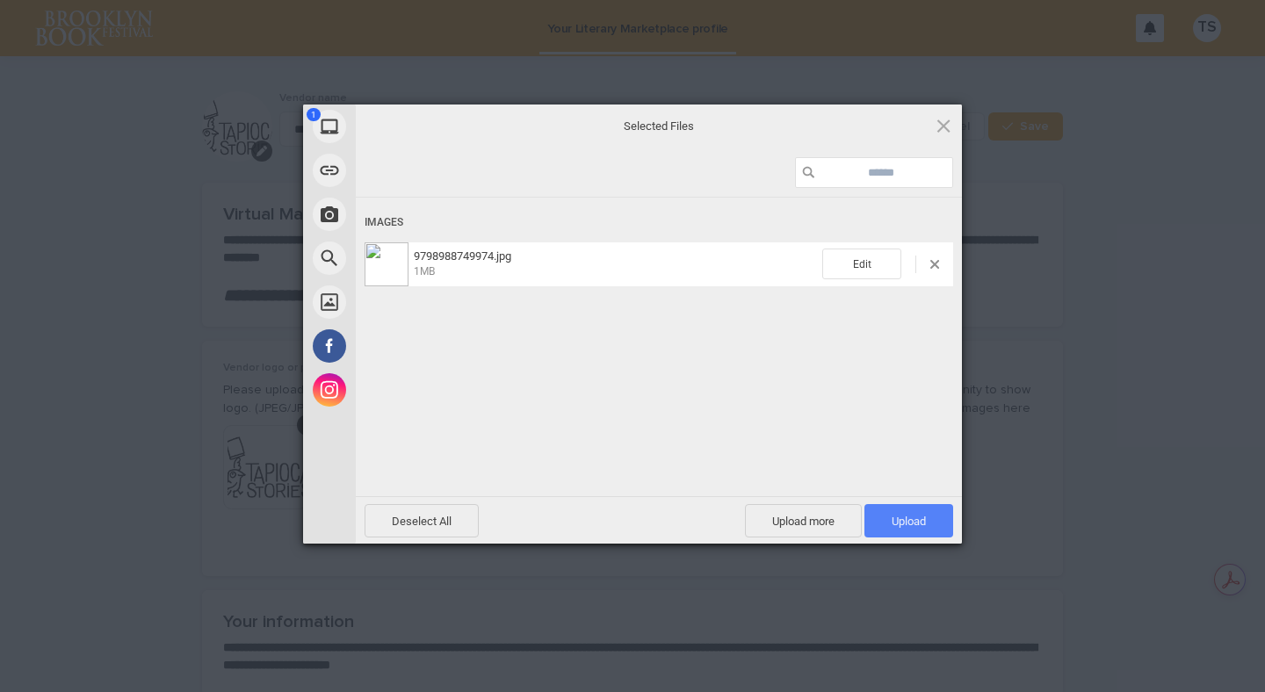
click at [905, 516] on span "Upload 1" at bounding box center [909, 521] width 34 height 13
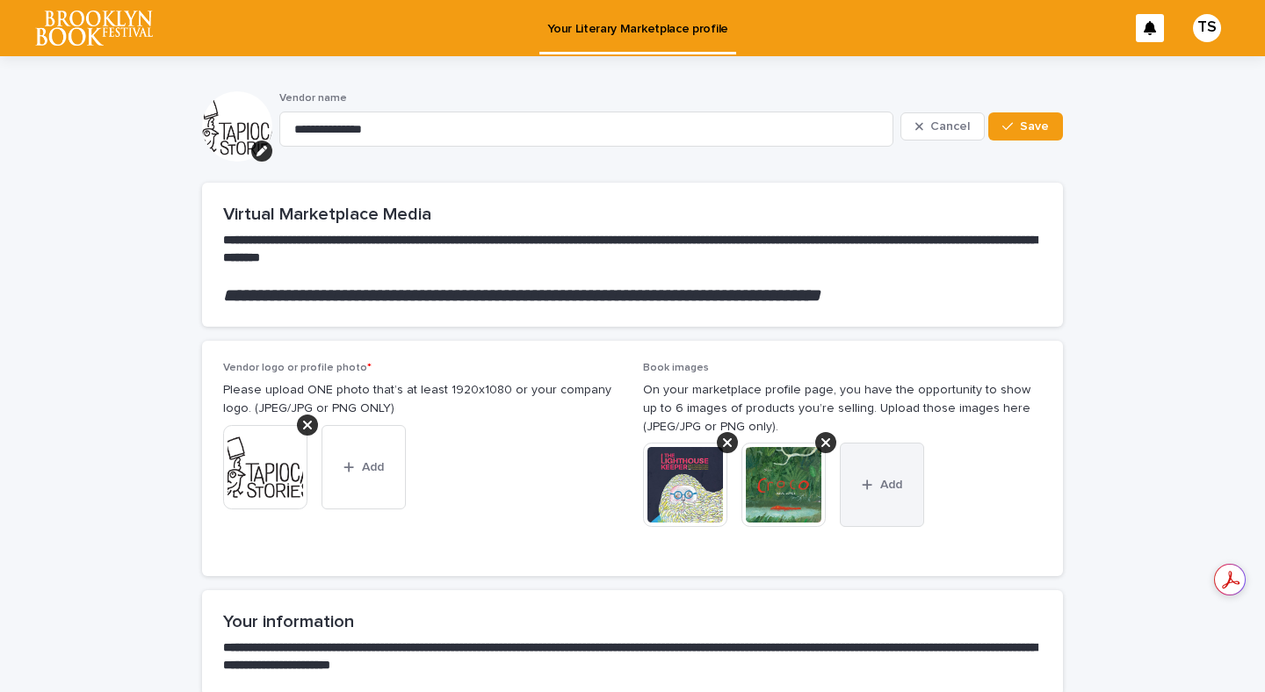
click at [893, 493] on button "Add" at bounding box center [882, 485] width 84 height 84
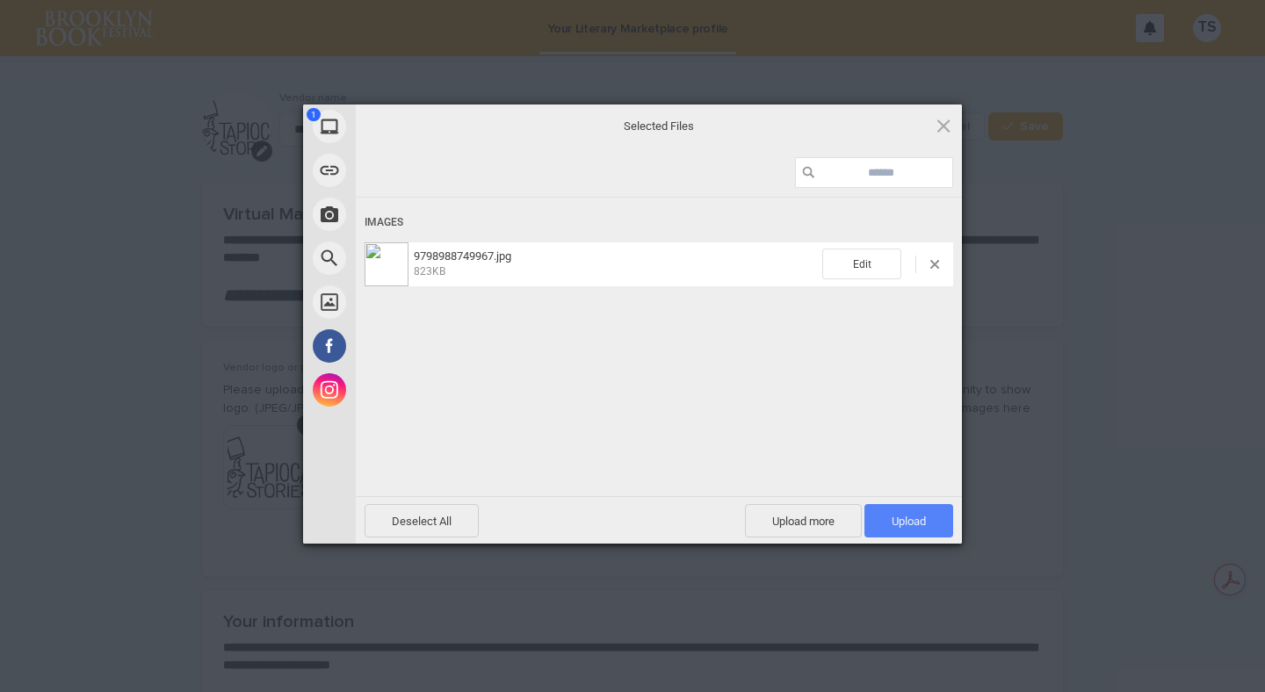
click at [887, 518] on span "Upload 1" at bounding box center [909, 520] width 89 height 33
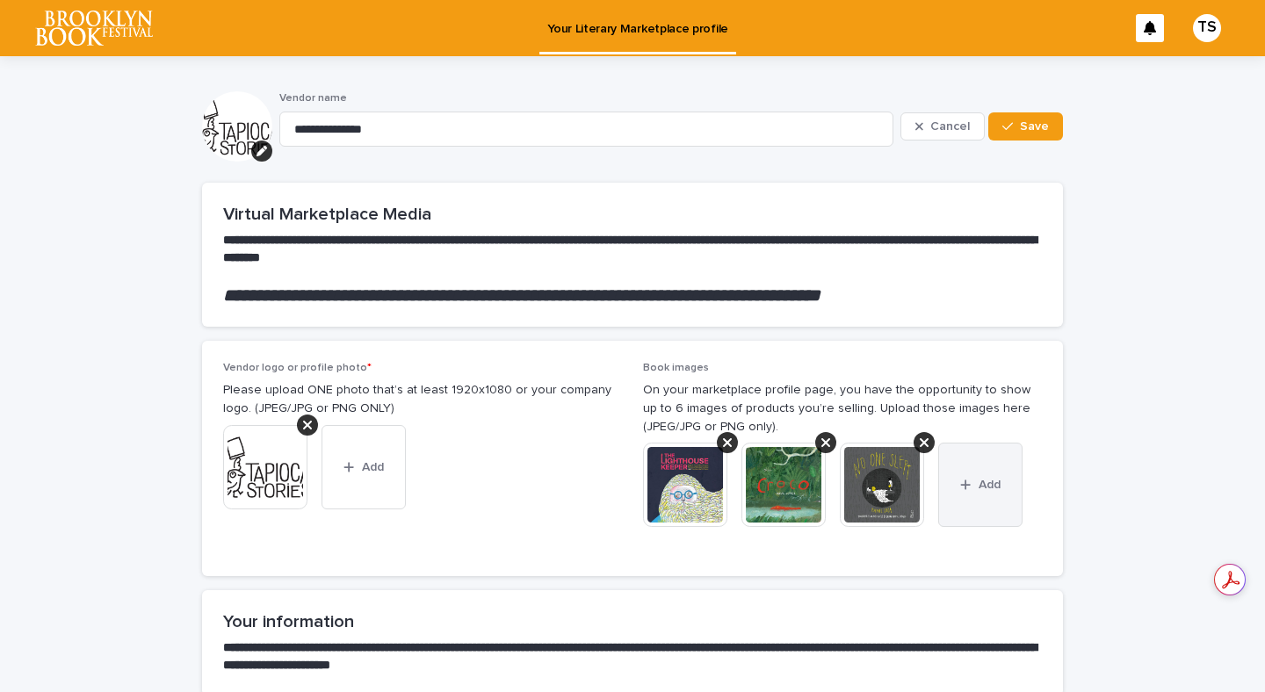
click at [956, 494] on button "Add" at bounding box center [980, 485] width 84 height 84
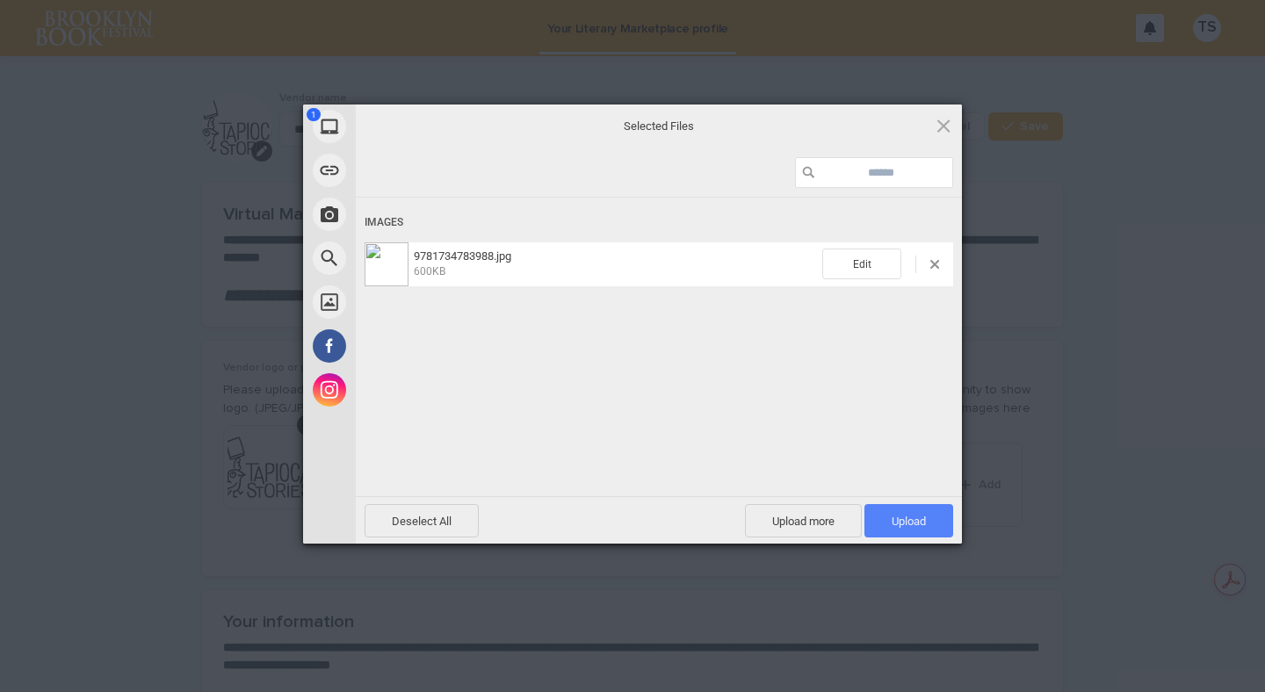
click at [911, 519] on span "Upload 1" at bounding box center [909, 521] width 34 height 13
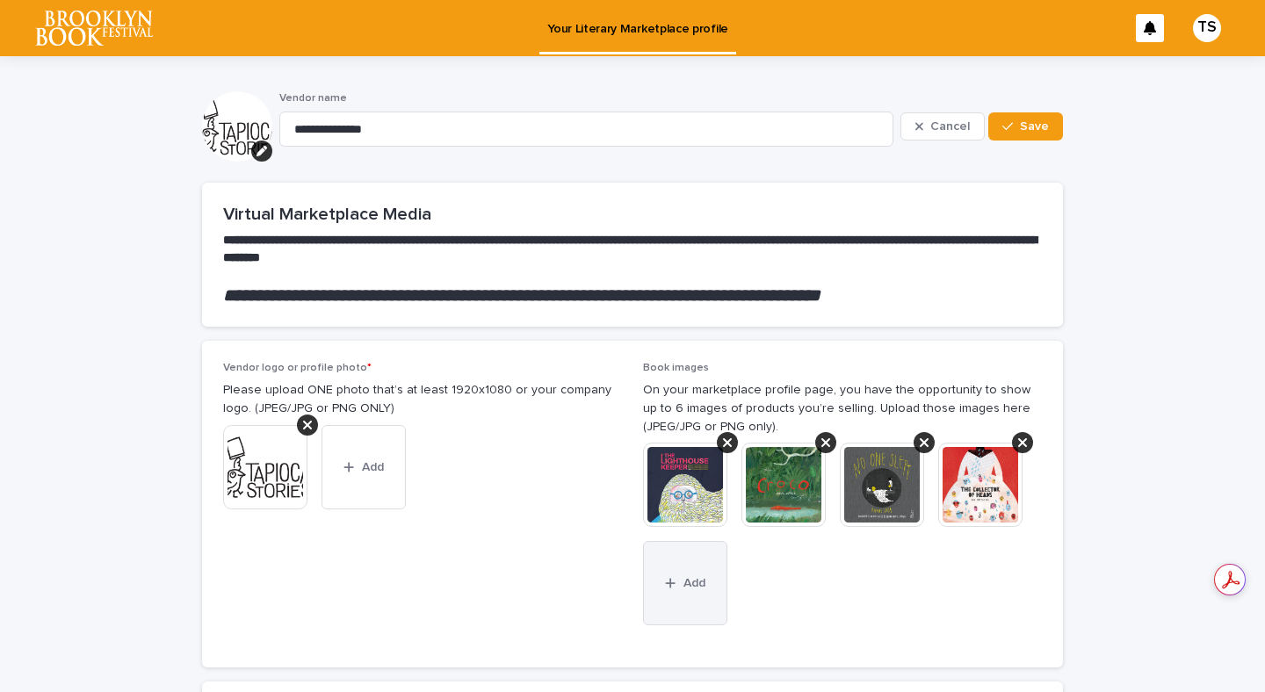
click at [689, 595] on button "Add" at bounding box center [685, 583] width 84 height 84
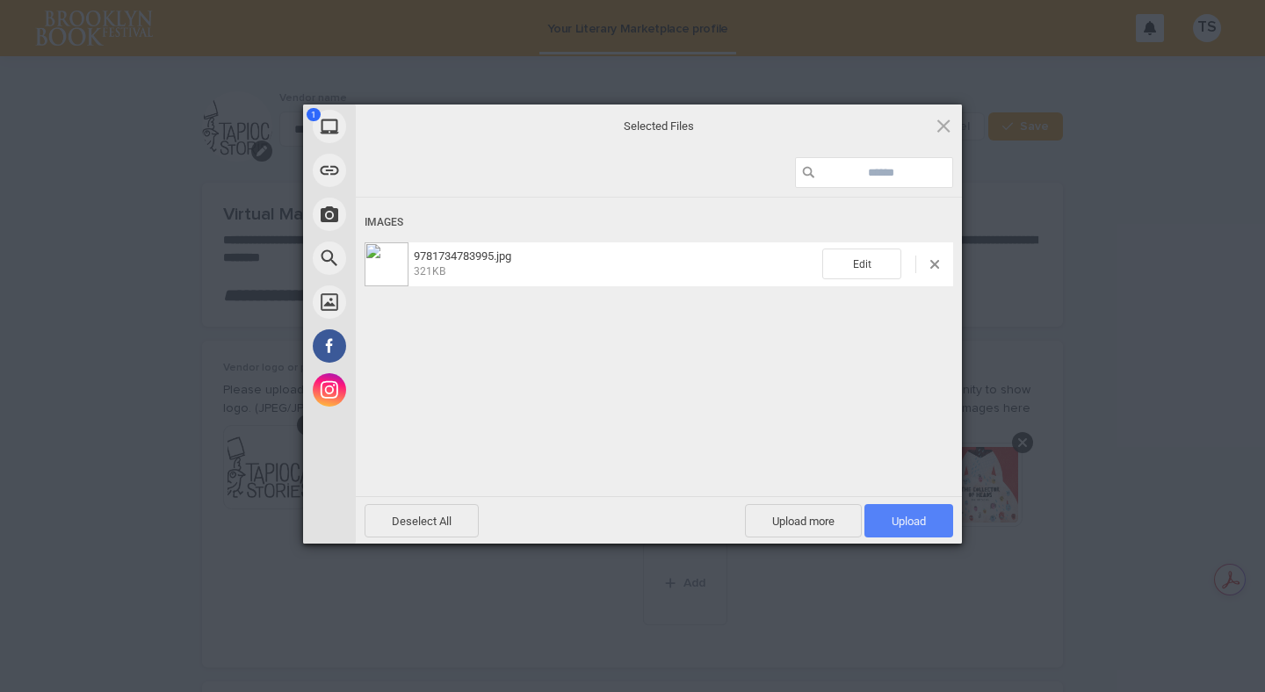
click at [922, 521] on span "Upload 1" at bounding box center [909, 521] width 34 height 13
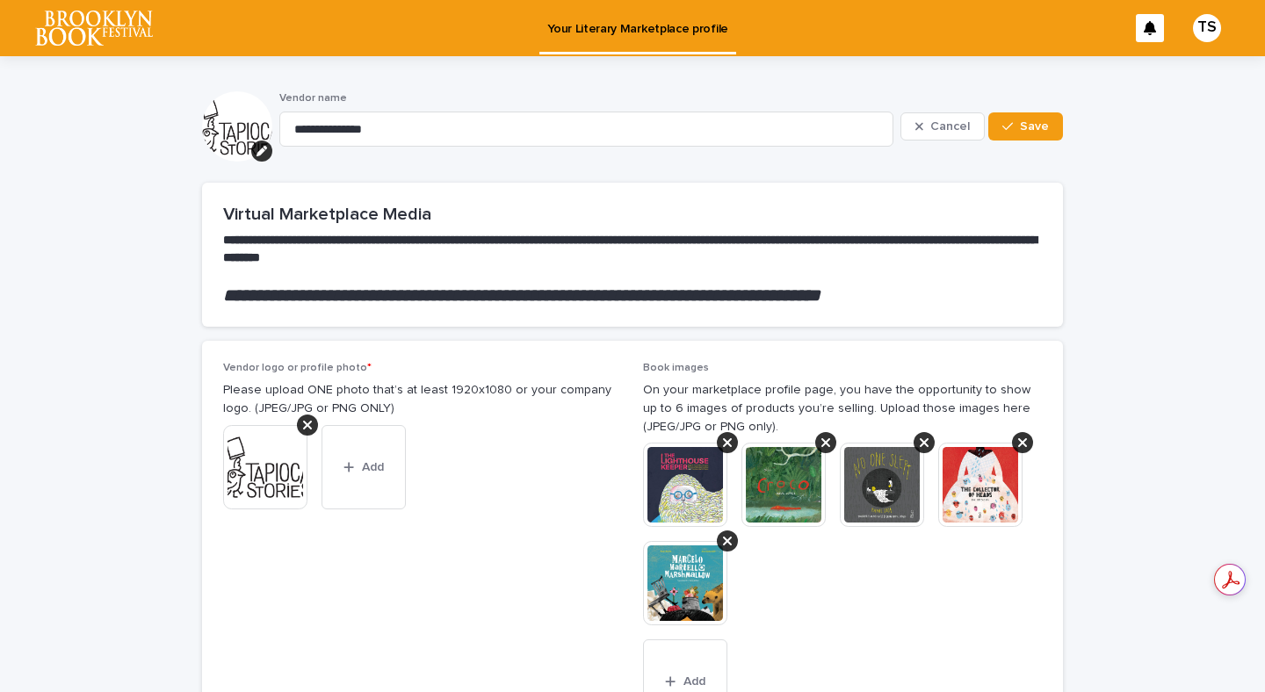
click at [685, 572] on img at bounding box center [685, 583] width 84 height 84
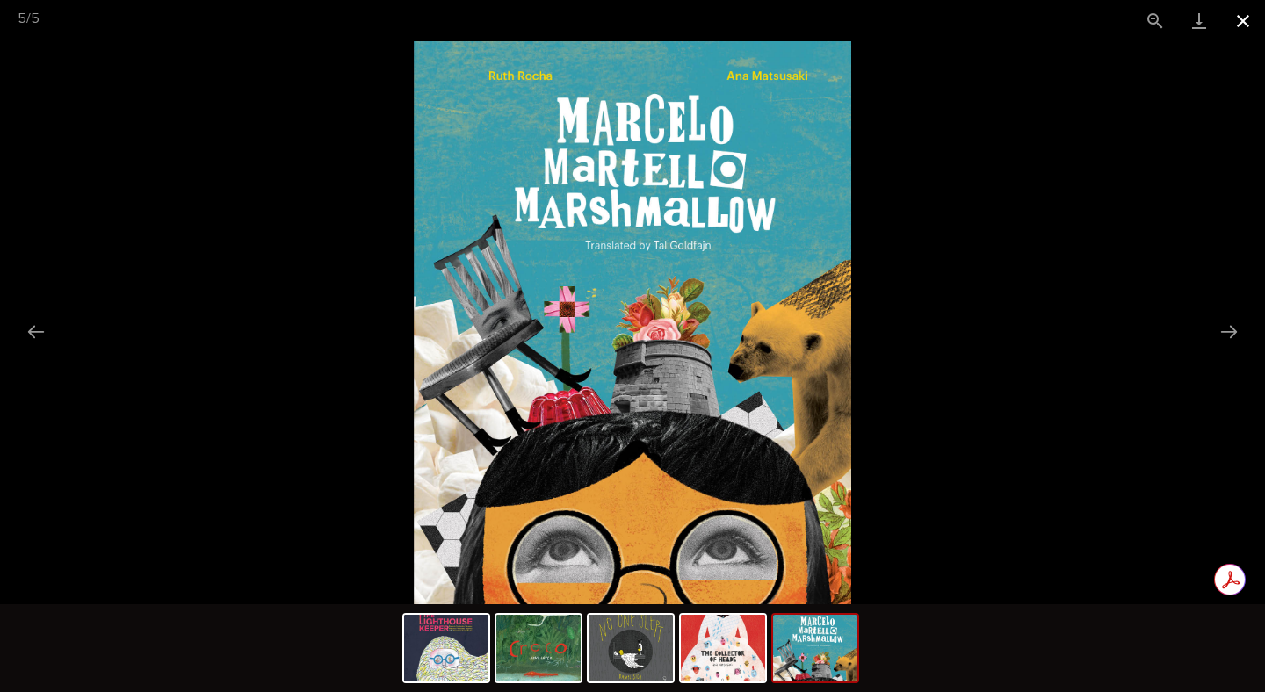
click at [1247, 17] on button "Close gallery" at bounding box center [1243, 20] width 44 height 41
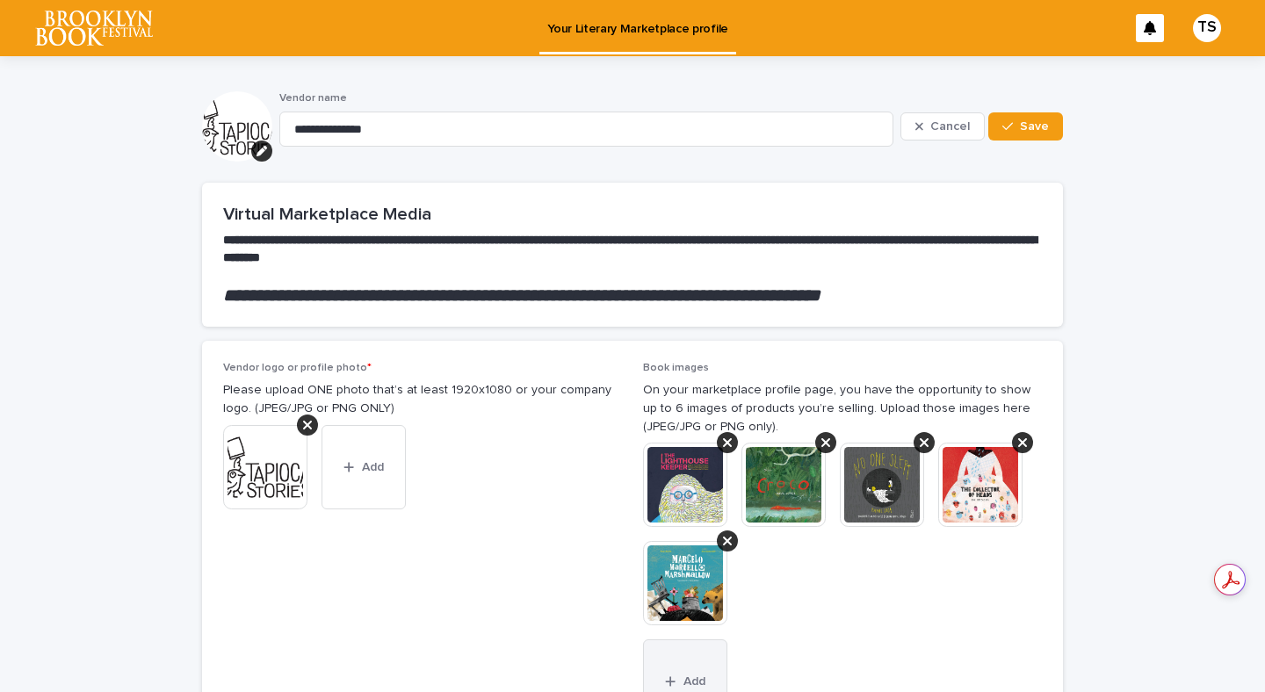
click at [679, 677] on div "button" at bounding box center [674, 682] width 18 height 12
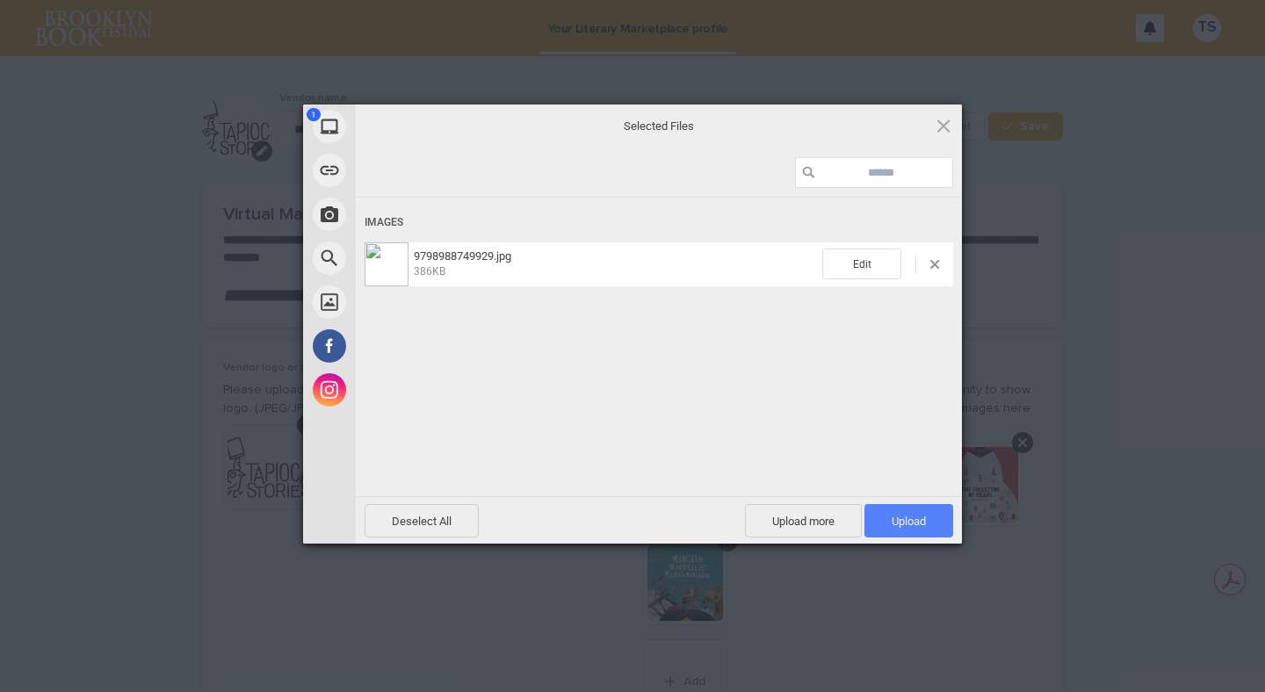
click at [920, 520] on span "Upload 1" at bounding box center [909, 521] width 34 height 13
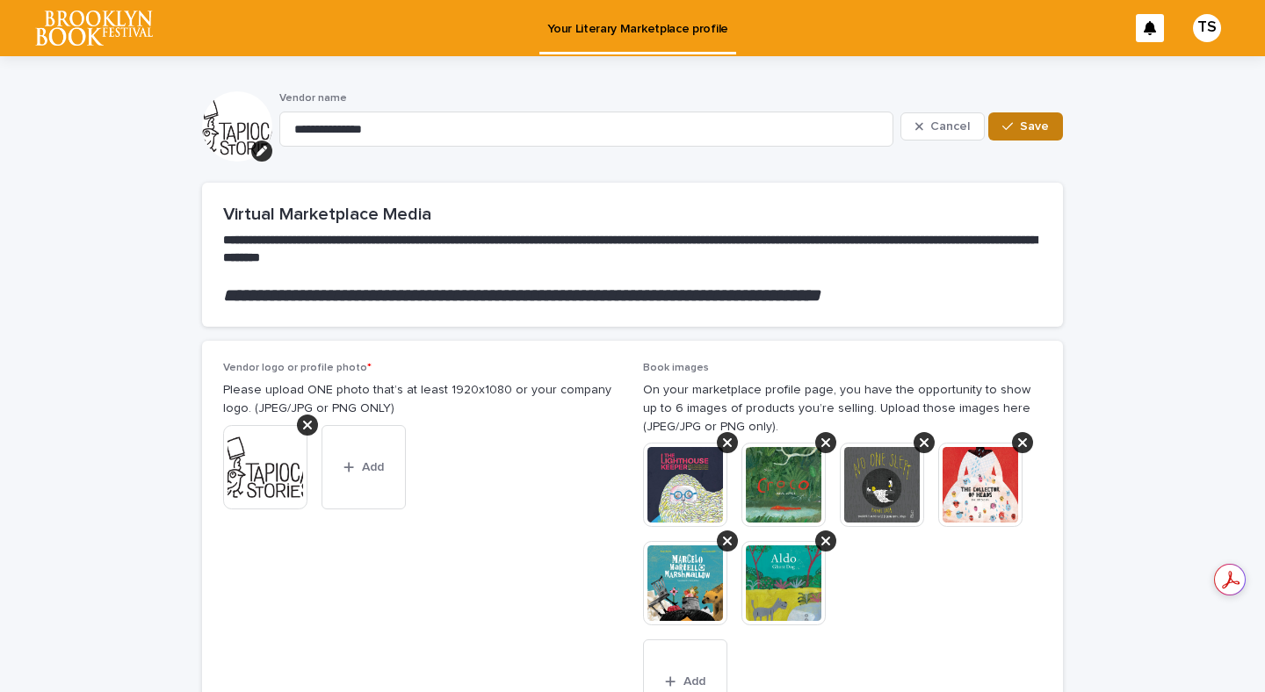
click at [1007, 128] on icon "button" at bounding box center [1008, 127] width 11 height 8
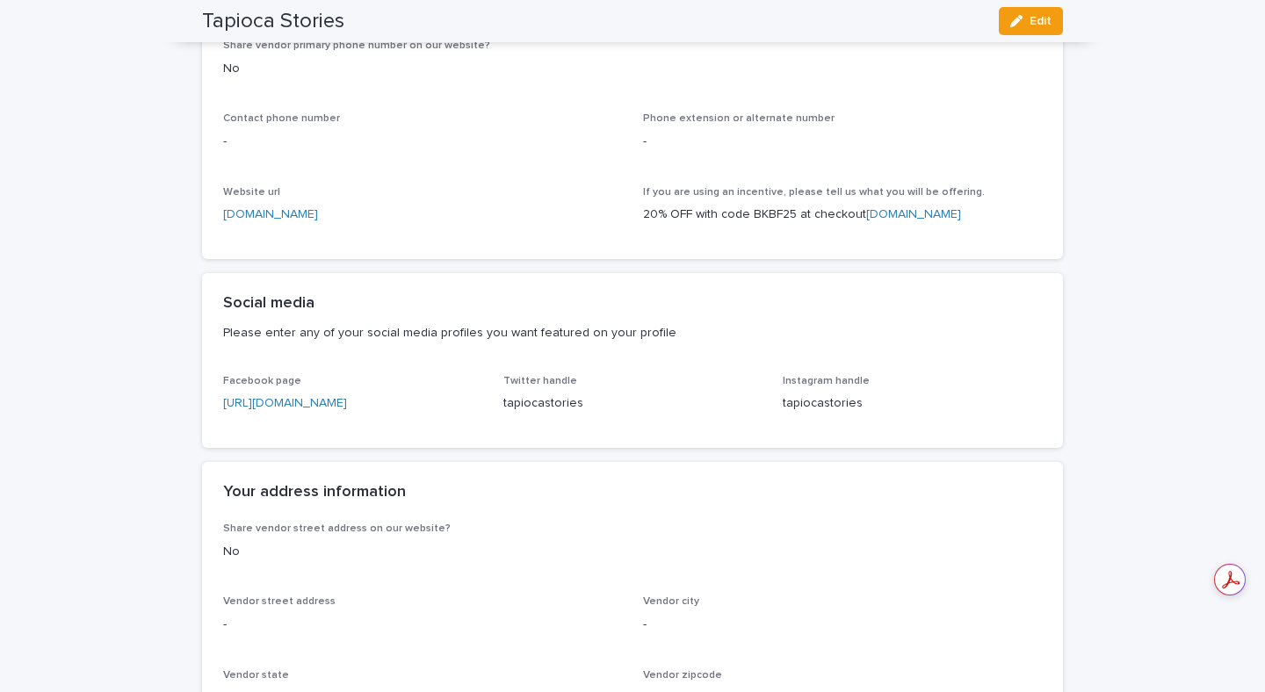
scroll to position [849, 0]
